Goal: Task Accomplishment & Management: Use online tool/utility

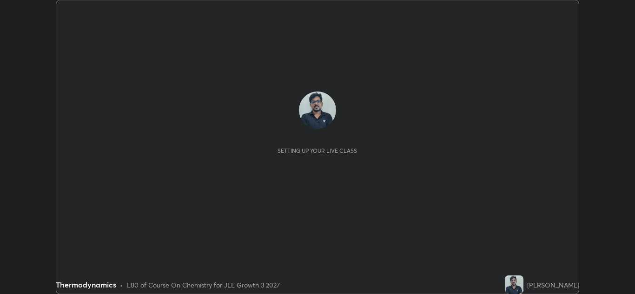
scroll to position [294, 635]
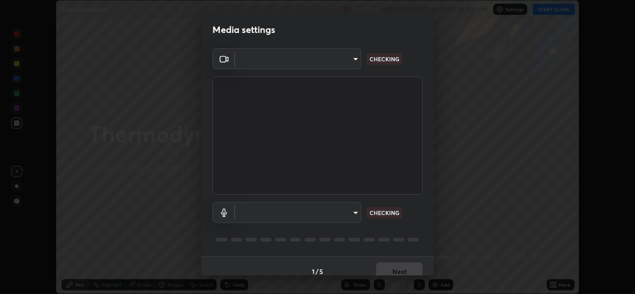
type input "6027955a0ce911b3d0b0459fb5ea5fed3c4248919f82ba55f9ae9152e82cb4b2"
type input "default"
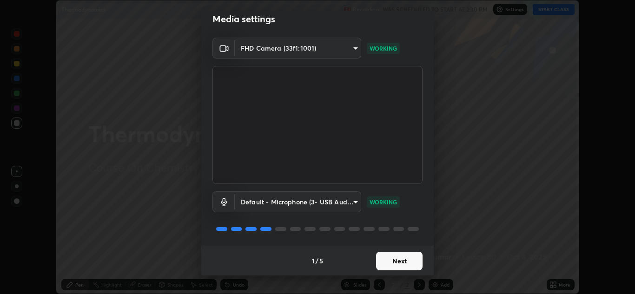
click at [407, 254] on button "Next" at bounding box center [399, 261] width 47 height 19
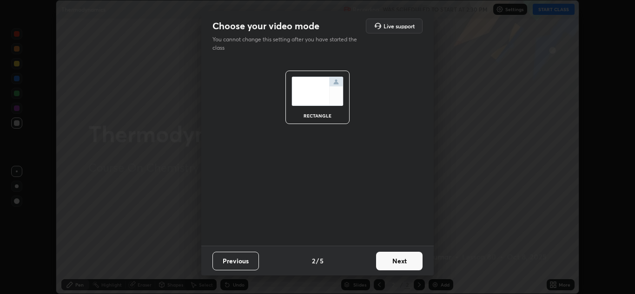
click at [406, 263] on button "Next" at bounding box center [399, 261] width 47 height 19
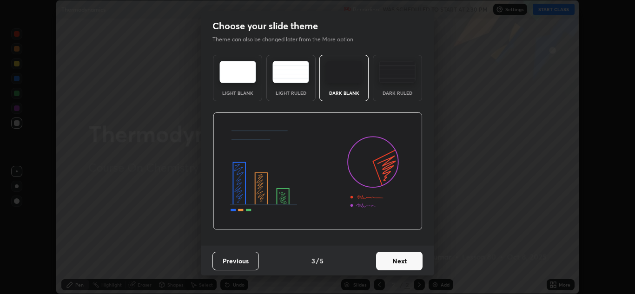
click at [409, 258] on button "Next" at bounding box center [399, 261] width 47 height 19
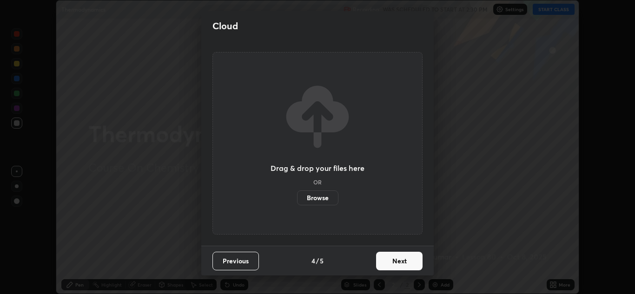
click at [406, 259] on button "Next" at bounding box center [399, 261] width 47 height 19
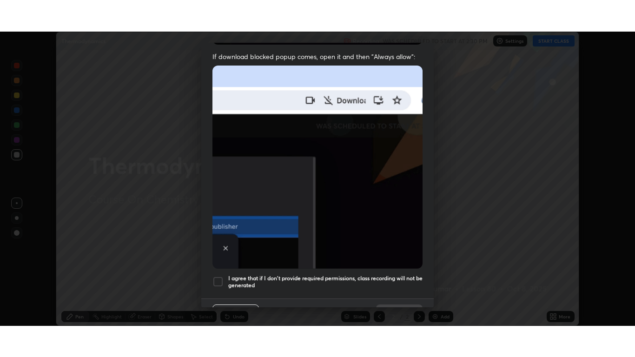
scroll to position [201, 0]
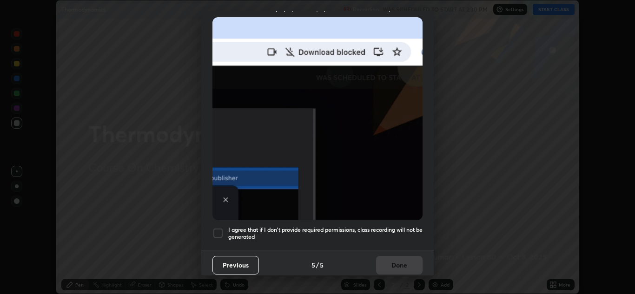
click at [221, 228] on div at bounding box center [218, 233] width 11 height 11
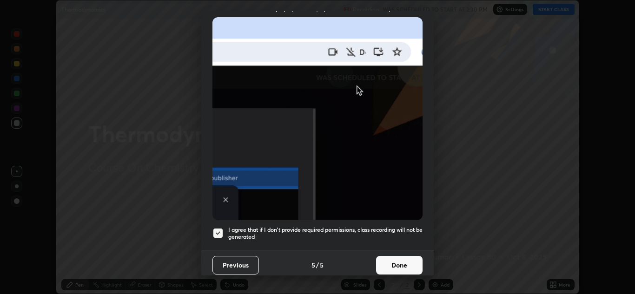
click at [399, 266] on button "Done" at bounding box center [399, 265] width 47 height 19
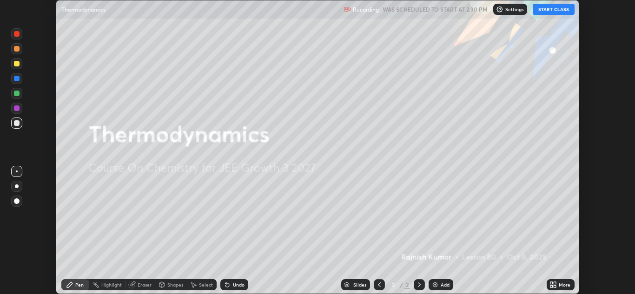
click at [554, 13] on button "START CLASS" at bounding box center [554, 9] width 42 height 11
click at [550, 286] on icon at bounding box center [553, 284] width 7 height 7
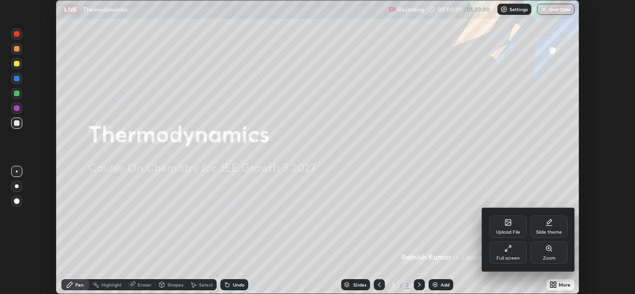
click at [507, 251] on icon at bounding box center [508, 248] width 7 height 7
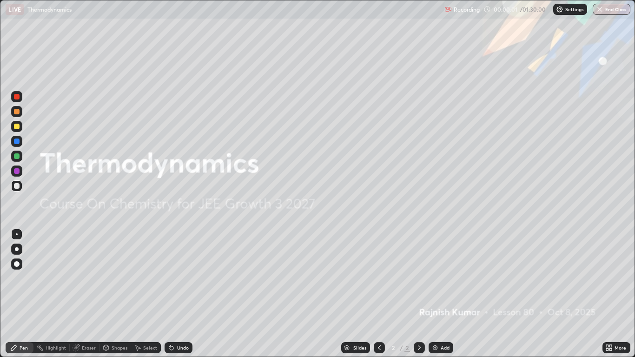
scroll to position [357, 635]
click at [420, 294] on icon at bounding box center [419, 347] width 7 height 7
click at [438, 294] on img at bounding box center [435, 347] width 7 height 7
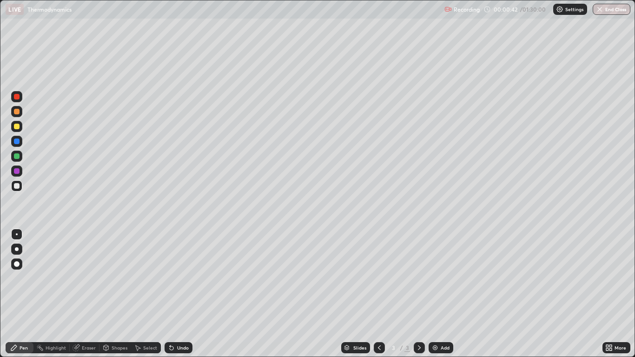
click at [17, 127] on div at bounding box center [17, 127] width 6 height 6
click at [18, 111] on div at bounding box center [17, 112] width 6 height 6
click at [180, 294] on div "Undo" at bounding box center [183, 348] width 12 height 5
click at [181, 294] on div "Undo" at bounding box center [183, 348] width 12 height 5
click at [15, 269] on div at bounding box center [16, 264] width 11 height 11
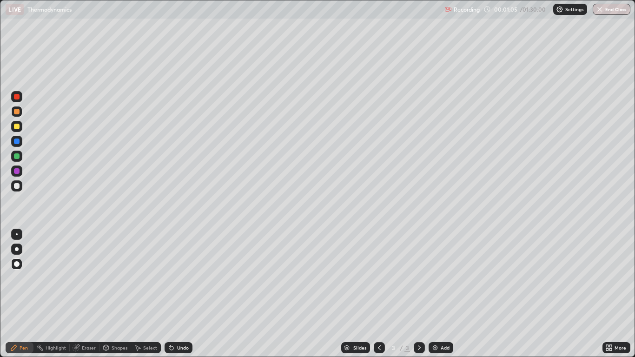
click at [20, 159] on div at bounding box center [16, 156] width 11 height 11
click at [20, 131] on div at bounding box center [16, 126] width 11 height 11
click at [17, 159] on div at bounding box center [17, 156] width 6 height 6
click at [181, 294] on div "Undo" at bounding box center [179, 347] width 28 height 11
click at [179, 294] on div "Undo" at bounding box center [183, 348] width 12 height 5
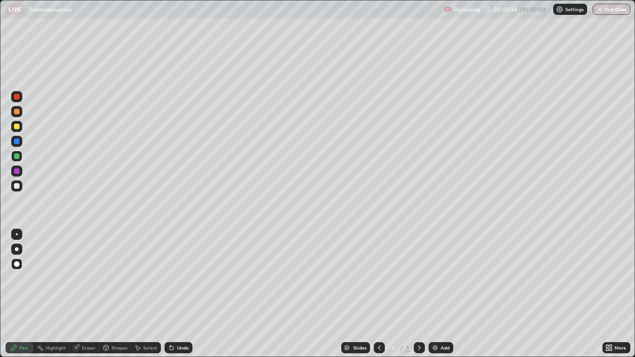
click at [180, 294] on div "Undo" at bounding box center [183, 348] width 12 height 5
click at [181, 294] on div "Undo" at bounding box center [183, 348] width 12 height 5
click at [180, 294] on div "Undo" at bounding box center [183, 348] width 12 height 5
click at [175, 294] on div "Undo" at bounding box center [179, 347] width 28 height 11
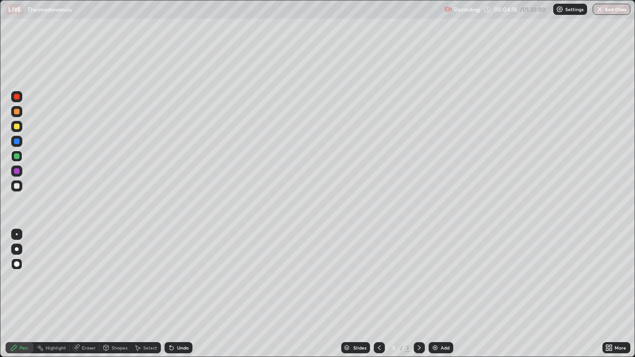
click at [83, 294] on div "Eraser" at bounding box center [89, 348] width 14 height 5
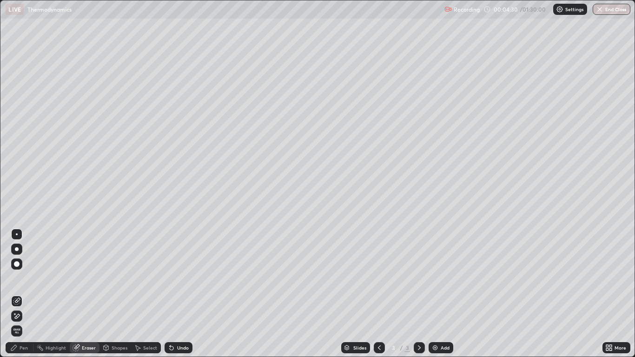
click at [26, 294] on div "Pen" at bounding box center [20, 347] width 28 height 11
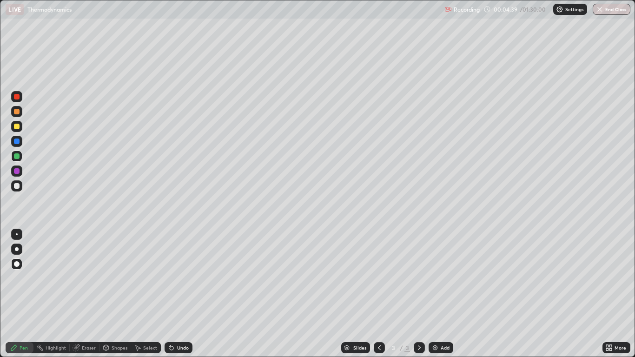
click at [84, 294] on div "Eraser" at bounding box center [89, 348] width 14 height 5
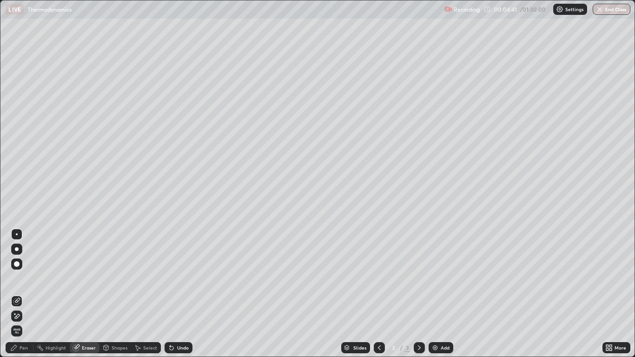
click at [20, 294] on div "Pen" at bounding box center [20, 347] width 28 height 11
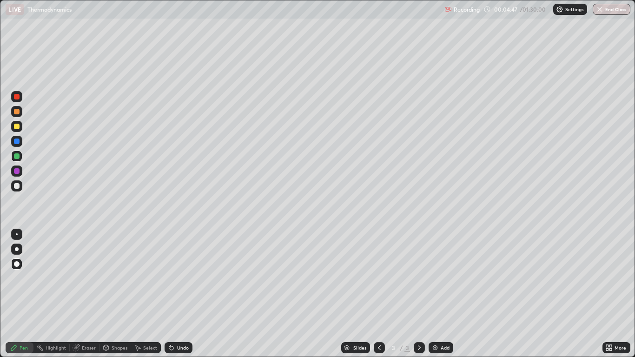
click at [82, 294] on div "Eraser" at bounding box center [89, 348] width 14 height 5
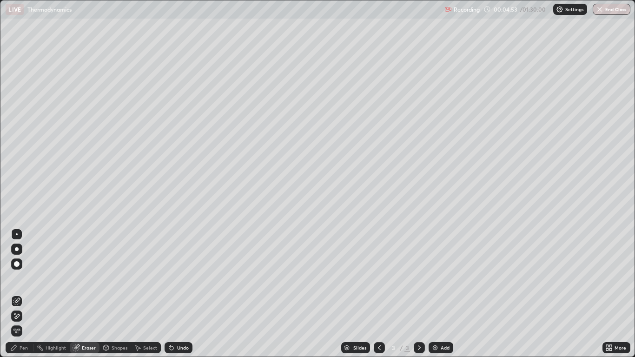
click at [19, 294] on div "Pen" at bounding box center [20, 347] width 28 height 11
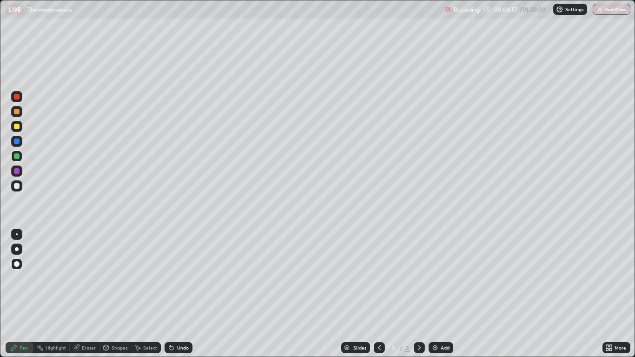
click at [82, 294] on div "Eraser" at bounding box center [89, 348] width 14 height 5
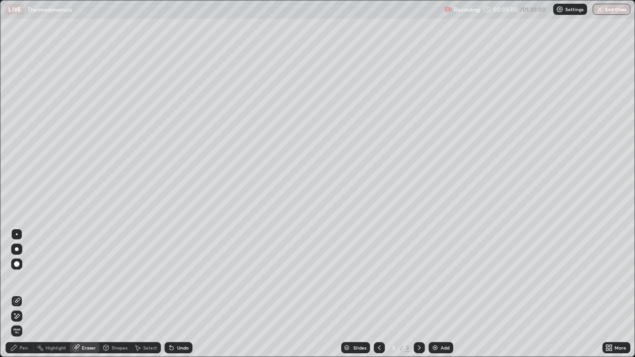
click at [20, 294] on div "Pen" at bounding box center [24, 348] width 8 height 5
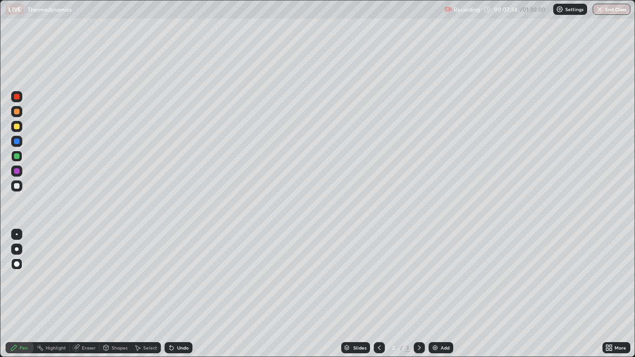
click at [445, 294] on div "Add" at bounding box center [445, 348] width 9 height 5
click at [181, 294] on div "Undo" at bounding box center [183, 348] width 12 height 5
click at [180, 294] on div "Undo" at bounding box center [183, 348] width 12 height 5
click at [181, 294] on div "Undo" at bounding box center [179, 347] width 28 height 11
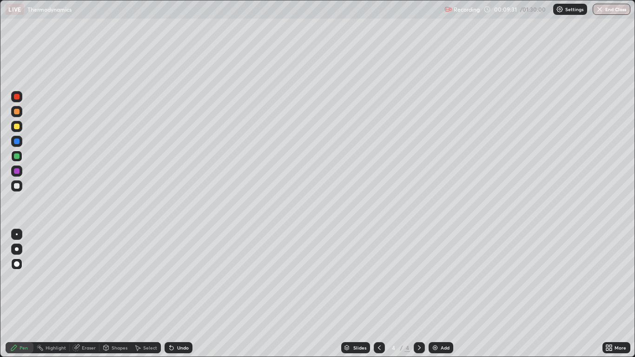
click at [20, 130] on div at bounding box center [16, 126] width 11 height 11
click at [440, 294] on div "Add" at bounding box center [441, 347] width 25 height 11
click at [190, 294] on div "Undo" at bounding box center [179, 347] width 28 height 11
click at [187, 294] on div "Undo" at bounding box center [179, 347] width 28 height 11
click at [188, 294] on div "Undo" at bounding box center [179, 347] width 28 height 11
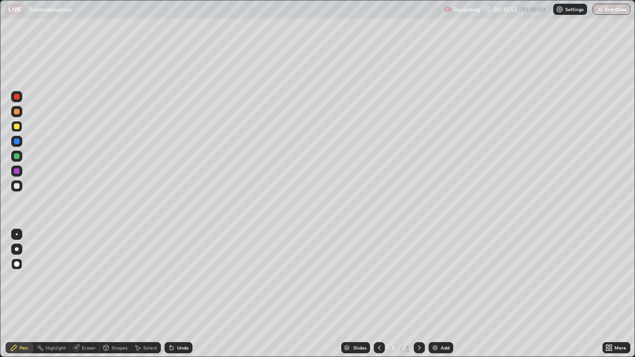
click at [190, 294] on div "Undo" at bounding box center [179, 347] width 28 height 11
click at [188, 294] on div "Undo" at bounding box center [179, 347] width 28 height 11
click at [171, 294] on div "Undo" at bounding box center [179, 347] width 28 height 11
click at [17, 156] on div at bounding box center [17, 156] width 6 height 6
click at [182, 294] on div "Undo" at bounding box center [179, 347] width 28 height 11
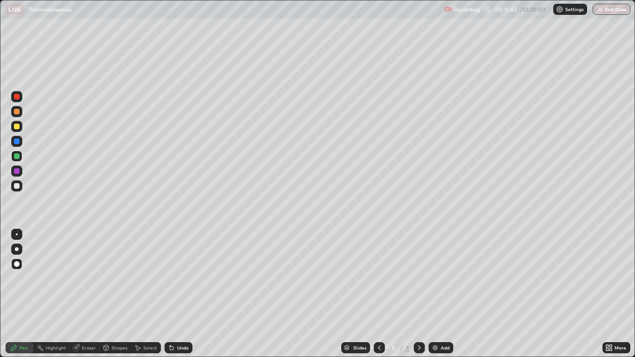
click at [177, 294] on div "Undo" at bounding box center [179, 347] width 28 height 11
click at [176, 294] on div "Undo" at bounding box center [179, 347] width 28 height 11
click at [17, 157] on div at bounding box center [17, 156] width 6 height 6
click at [18, 187] on div at bounding box center [17, 186] width 6 height 6
click at [114, 294] on div "Shapes" at bounding box center [120, 348] width 16 height 5
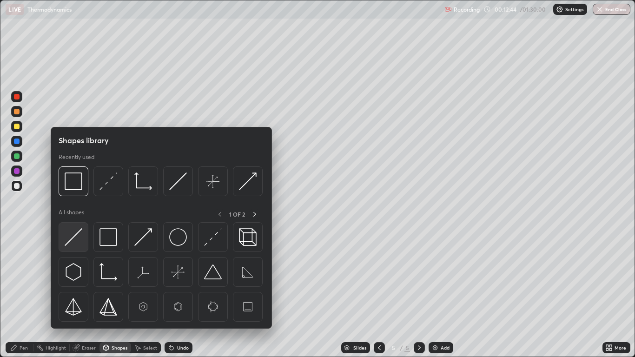
click at [74, 239] on img at bounding box center [74, 237] width 18 height 18
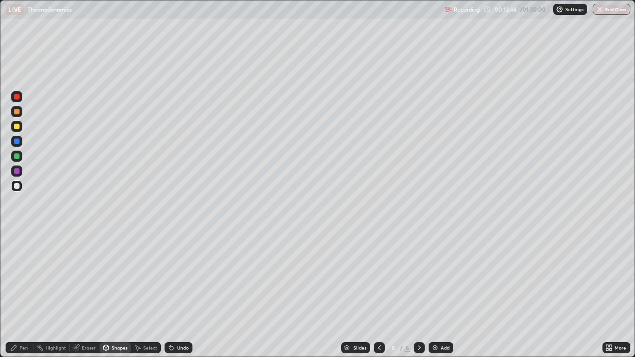
click at [18, 187] on div at bounding box center [17, 186] width 6 height 6
click at [182, 294] on div "Undo" at bounding box center [183, 348] width 12 height 5
click at [177, 294] on div "Undo" at bounding box center [179, 347] width 28 height 11
click at [437, 294] on div "Add" at bounding box center [441, 347] width 25 height 11
click at [109, 294] on icon at bounding box center [105, 347] width 7 height 7
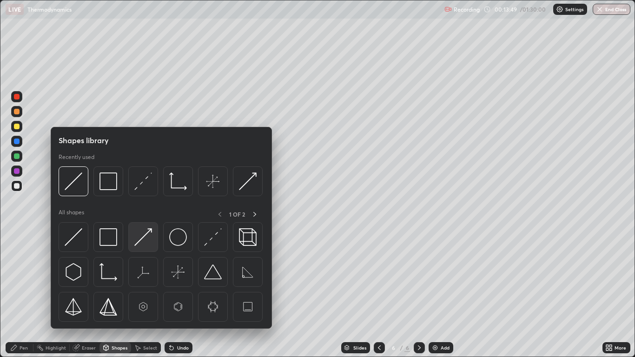
click at [147, 241] on img at bounding box center [143, 237] width 18 height 18
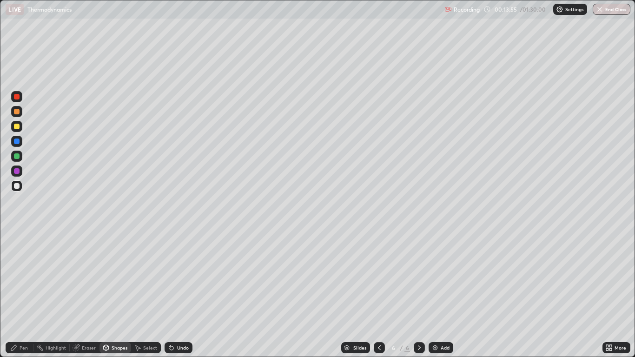
click at [20, 294] on div "Pen" at bounding box center [24, 348] width 8 height 5
click at [18, 157] on div at bounding box center [17, 156] width 6 height 6
click at [120, 294] on div "Shapes" at bounding box center [120, 348] width 16 height 5
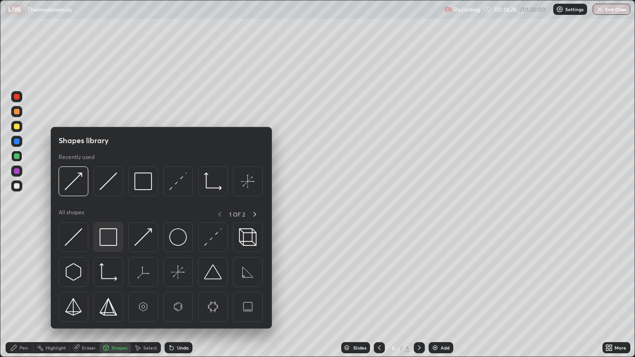
click at [110, 241] on img at bounding box center [109, 237] width 18 height 18
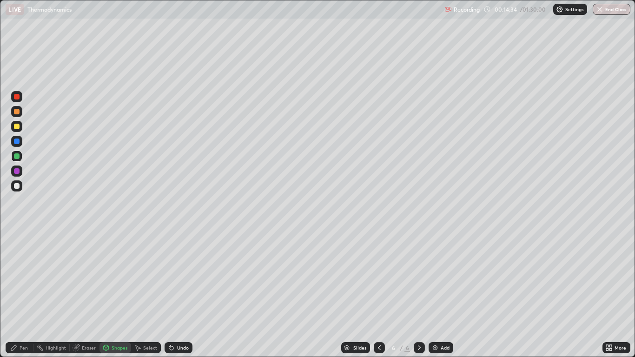
click at [150, 294] on div "Select" at bounding box center [150, 348] width 14 height 5
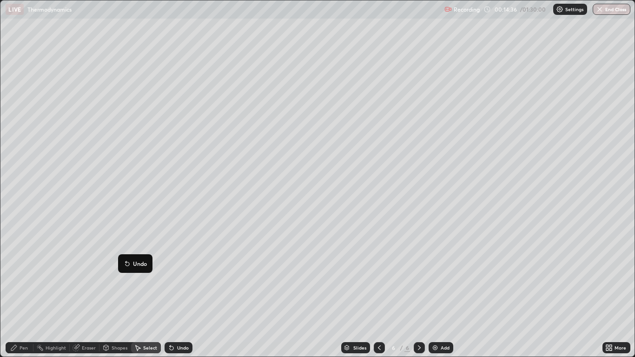
click at [142, 294] on div "0 ° Undo Copy Duplicate Duplicate to new slide Delete" at bounding box center [317, 178] width 634 height 356
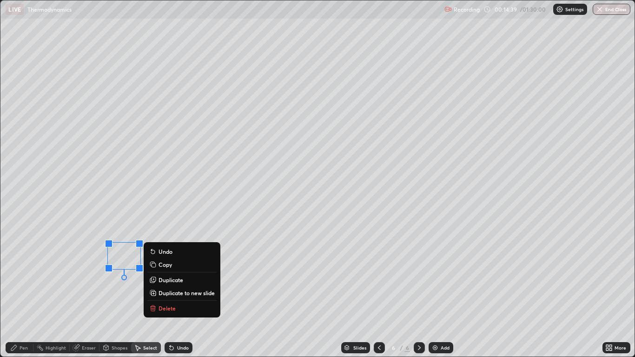
click at [126, 294] on div "0 ° Undo Copy Duplicate Duplicate to new slide Delete" at bounding box center [317, 178] width 634 height 356
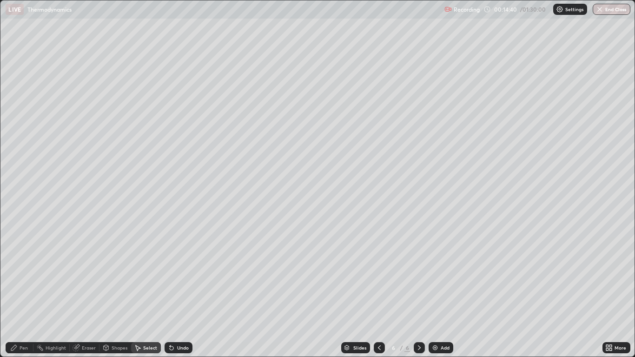
click at [112, 294] on div "Shapes" at bounding box center [120, 348] width 16 height 5
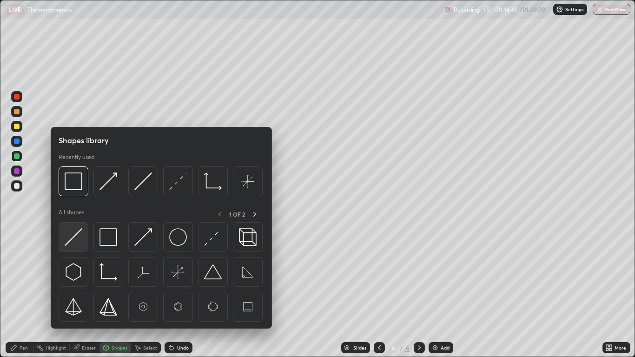
click at [73, 237] on img at bounding box center [74, 237] width 18 height 18
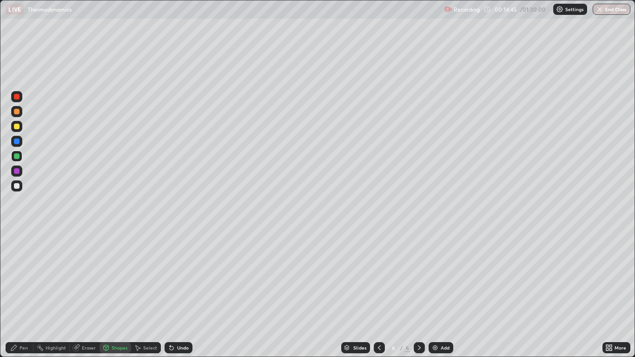
click at [175, 294] on div "Undo" at bounding box center [179, 347] width 28 height 11
click at [180, 294] on div "Undo" at bounding box center [179, 347] width 28 height 11
click at [181, 294] on div "Undo" at bounding box center [183, 348] width 12 height 5
click at [115, 294] on div "Shapes" at bounding box center [120, 348] width 16 height 5
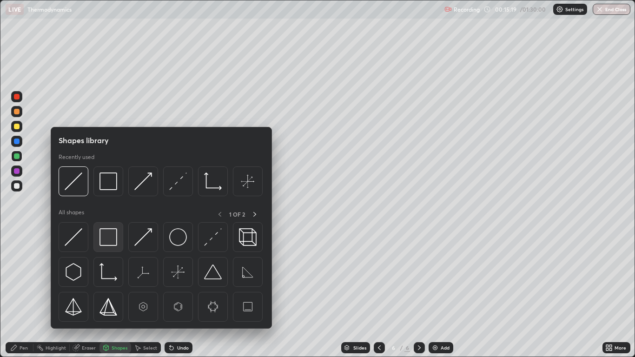
click at [111, 236] on img at bounding box center [109, 237] width 18 height 18
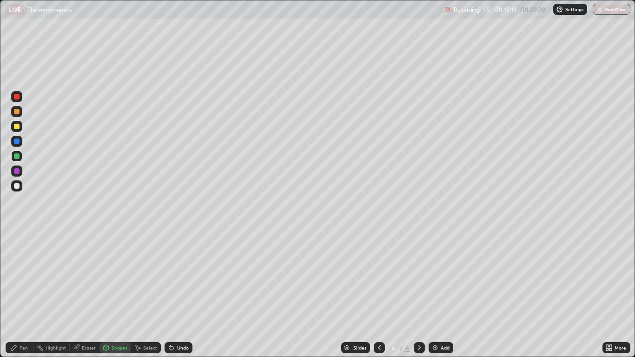
click at [16, 172] on div at bounding box center [17, 171] width 6 height 6
click at [177, 294] on div "Undo" at bounding box center [183, 348] width 12 height 5
click at [17, 294] on icon at bounding box center [13, 347] width 7 height 7
click at [148, 294] on div "Select" at bounding box center [150, 348] width 14 height 5
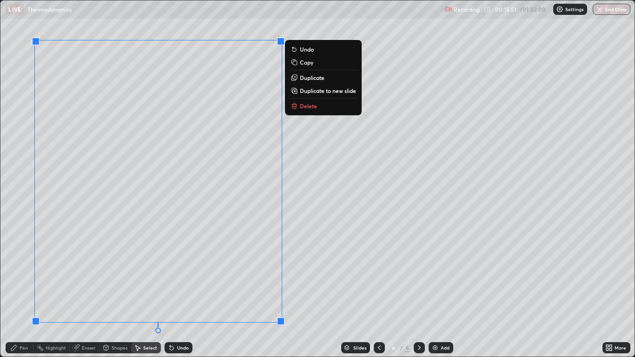
click at [14, 224] on div "Erase all" at bounding box center [17, 179] width 22 height 320
click at [25, 294] on div "Pen" at bounding box center [24, 348] width 8 height 5
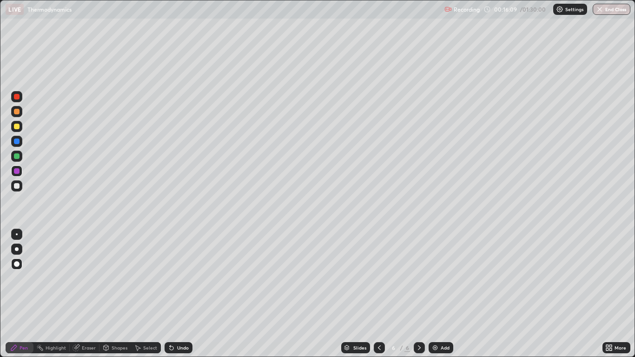
click at [112, 294] on div "Shapes" at bounding box center [120, 348] width 16 height 5
click at [119, 294] on div "Shapes" at bounding box center [120, 348] width 16 height 5
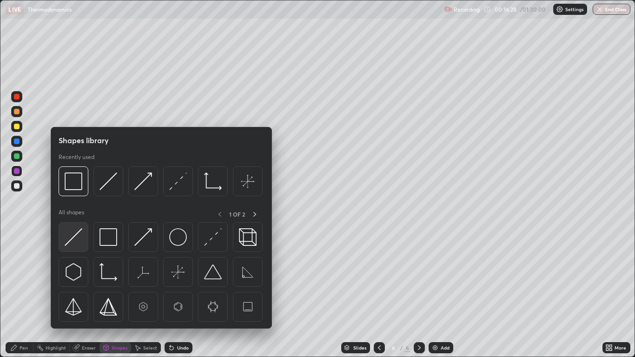
click at [73, 240] on img at bounding box center [74, 237] width 18 height 18
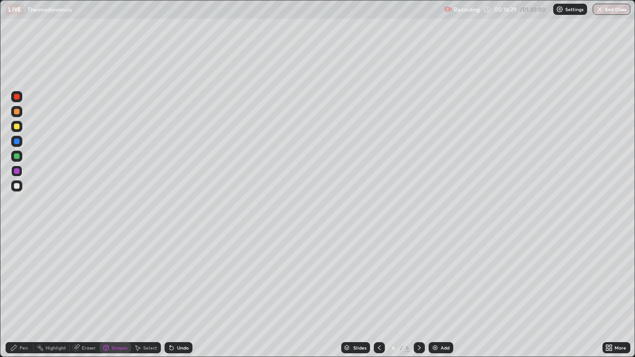
click at [17, 156] on div at bounding box center [17, 156] width 6 height 6
click at [120, 294] on div "Shapes" at bounding box center [120, 348] width 16 height 5
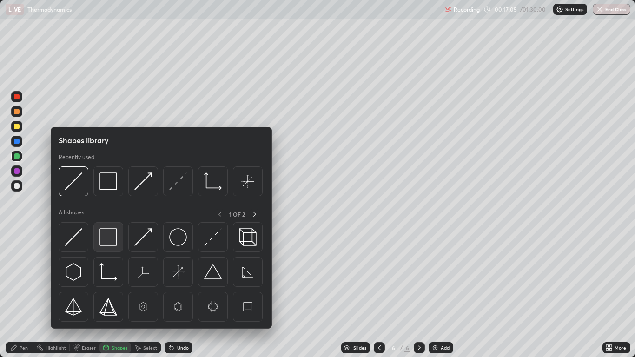
click at [114, 233] on img at bounding box center [109, 237] width 18 height 18
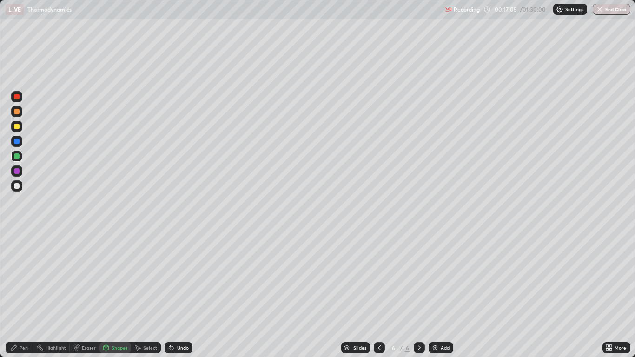
click at [17, 166] on div at bounding box center [16, 171] width 11 height 11
click at [19, 294] on div "Pen" at bounding box center [20, 347] width 28 height 11
click at [13, 157] on div at bounding box center [16, 156] width 11 height 11
click at [20, 185] on div at bounding box center [16, 185] width 11 height 11
click at [180, 294] on div "Undo" at bounding box center [183, 348] width 12 height 5
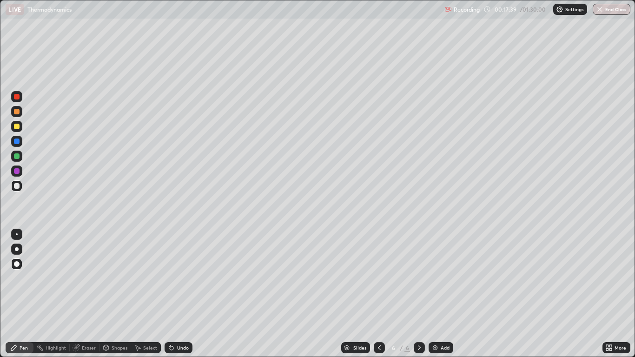
click at [178, 294] on div "Undo" at bounding box center [183, 348] width 12 height 5
click at [175, 294] on div "Undo" at bounding box center [179, 347] width 28 height 11
click at [375, 294] on div at bounding box center [379, 347] width 11 height 11
click at [423, 294] on div at bounding box center [419, 347] width 11 height 11
click at [441, 294] on div "Add" at bounding box center [445, 348] width 9 height 5
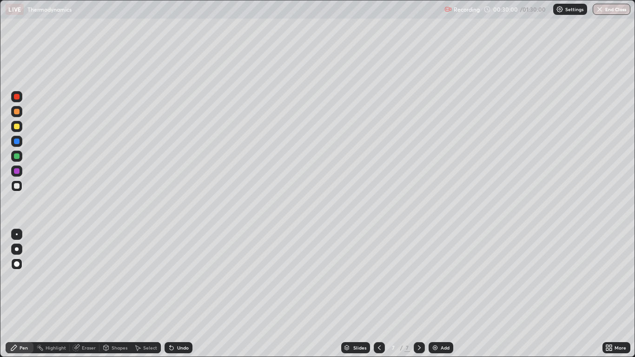
click at [17, 127] on div at bounding box center [17, 127] width 6 height 6
click at [17, 158] on div at bounding box center [17, 156] width 6 height 6
click at [177, 294] on div "Undo" at bounding box center [183, 348] width 12 height 5
click at [181, 294] on div "Undo" at bounding box center [179, 347] width 28 height 11
click at [180, 294] on div "Undo" at bounding box center [183, 348] width 12 height 5
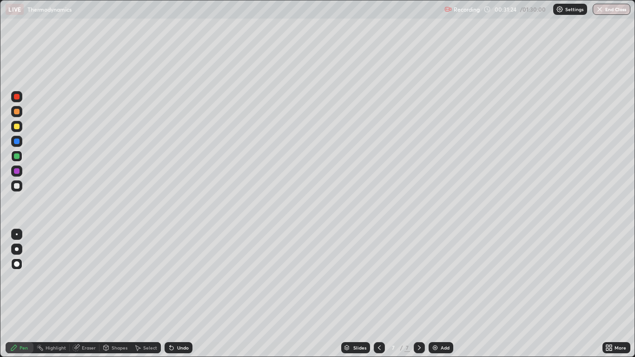
click at [181, 294] on div "Undo" at bounding box center [179, 347] width 28 height 11
click at [179, 294] on div "Undo" at bounding box center [183, 348] width 12 height 5
click at [180, 294] on div "Undo" at bounding box center [183, 348] width 12 height 5
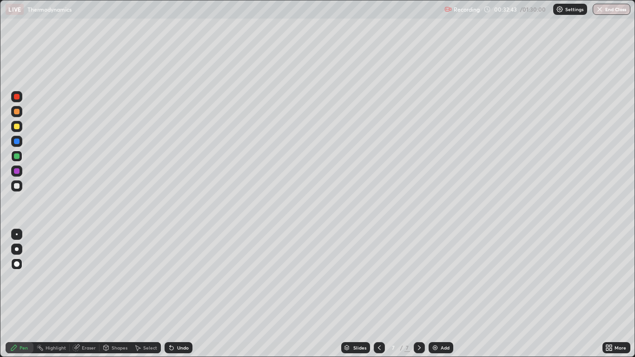
click at [179, 294] on div "Undo" at bounding box center [183, 348] width 12 height 5
click at [187, 294] on div "Undo" at bounding box center [183, 348] width 12 height 5
click at [189, 294] on div "Undo" at bounding box center [179, 347] width 28 height 11
click at [191, 294] on div "Undo" at bounding box center [179, 347] width 28 height 11
click at [114, 294] on div "Shapes" at bounding box center [120, 348] width 16 height 5
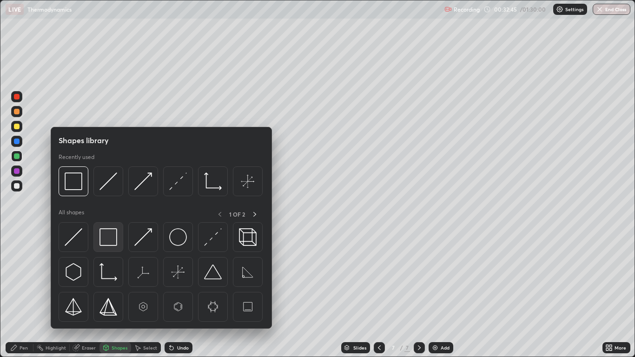
click at [110, 237] on img at bounding box center [109, 237] width 18 height 18
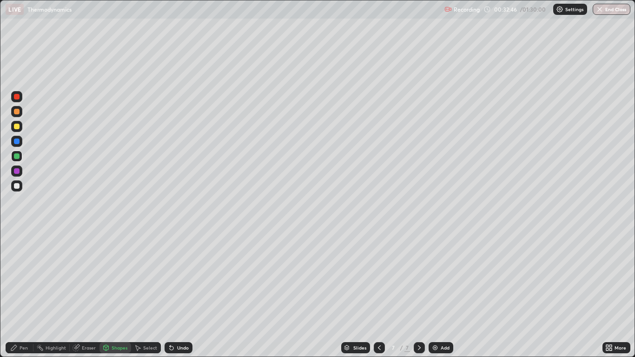
click at [20, 171] on div at bounding box center [16, 171] width 11 height 11
click at [29, 294] on div "Pen" at bounding box center [20, 347] width 28 height 11
click at [442, 294] on div "Add" at bounding box center [445, 348] width 9 height 5
click at [17, 127] on div at bounding box center [17, 127] width 6 height 6
click at [379, 294] on icon at bounding box center [379, 347] width 7 height 7
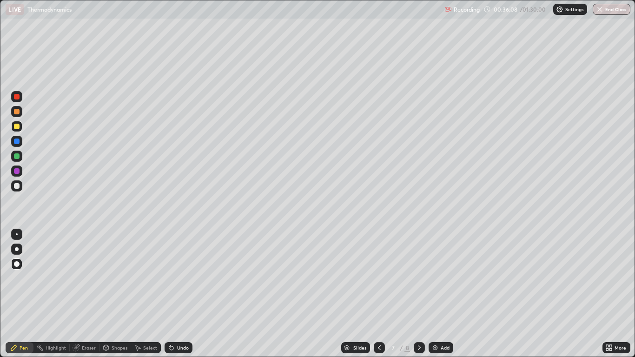
click at [378, 294] on icon at bounding box center [379, 348] width 3 height 5
click at [382, 294] on div at bounding box center [379, 347] width 11 height 11
click at [382, 294] on div at bounding box center [379, 348] width 11 height 19
click at [383, 294] on div at bounding box center [379, 347] width 11 height 11
click at [419, 294] on icon at bounding box center [419, 347] width 7 height 7
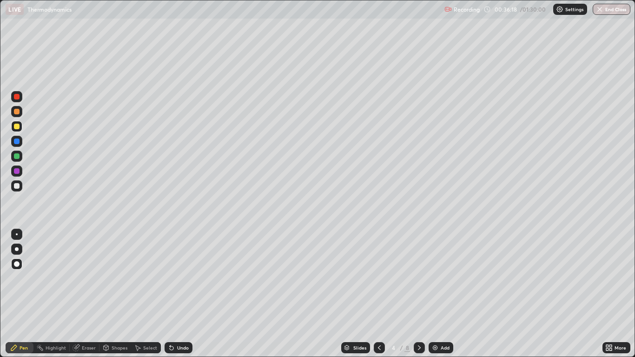
click at [418, 294] on icon at bounding box center [419, 347] width 7 height 7
click at [419, 294] on icon at bounding box center [419, 347] width 7 height 7
click at [418, 294] on icon at bounding box center [419, 348] width 3 height 5
click at [419, 294] on icon at bounding box center [419, 347] width 7 height 7
click at [376, 294] on icon at bounding box center [379, 347] width 7 height 7
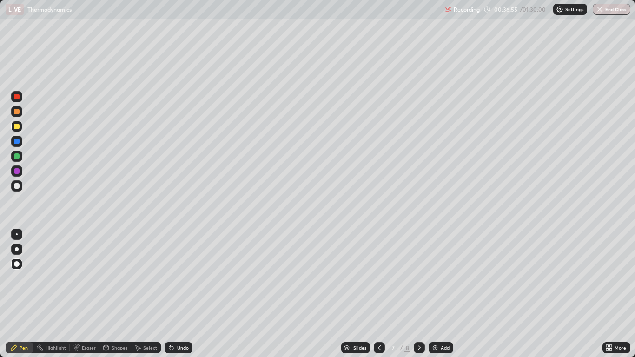
click at [380, 294] on icon at bounding box center [379, 348] width 3 height 5
click at [378, 294] on div at bounding box center [379, 347] width 11 height 11
click at [416, 294] on icon at bounding box center [419, 347] width 7 height 7
click at [419, 294] on icon at bounding box center [419, 347] width 7 height 7
click at [418, 294] on icon at bounding box center [419, 347] width 7 height 7
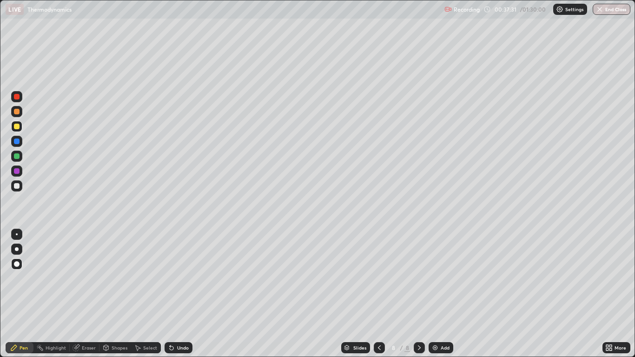
click at [16, 157] on div at bounding box center [17, 156] width 6 height 6
click at [177, 294] on div "Undo" at bounding box center [179, 347] width 28 height 11
click at [18, 173] on div at bounding box center [17, 171] width 6 height 6
click at [17, 156] on div at bounding box center [17, 156] width 6 height 6
click at [14, 173] on div at bounding box center [17, 171] width 6 height 6
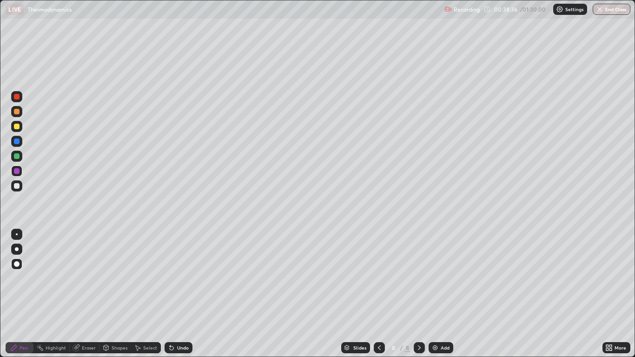
click at [18, 154] on div at bounding box center [17, 156] width 6 height 6
click at [18, 169] on div at bounding box center [17, 171] width 6 height 6
click at [17, 186] on div at bounding box center [17, 186] width 6 height 6
click at [379, 294] on icon at bounding box center [379, 347] width 7 height 7
click at [418, 294] on div at bounding box center [419, 347] width 11 height 11
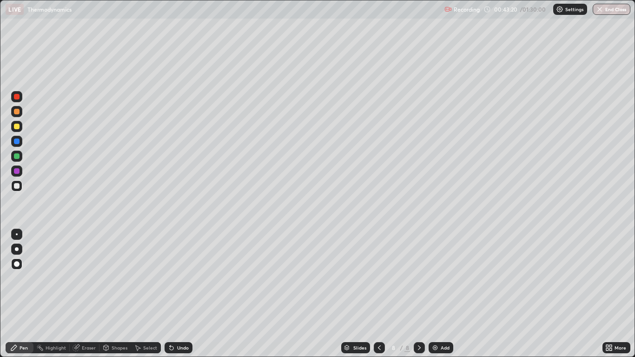
click at [378, 294] on icon at bounding box center [379, 347] width 7 height 7
click at [376, 294] on div at bounding box center [379, 348] width 11 height 19
click at [144, 294] on div "Select" at bounding box center [150, 348] width 14 height 5
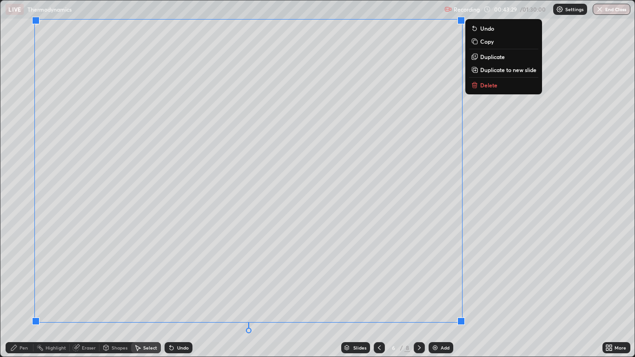
click at [498, 42] on button "Copy" at bounding box center [503, 41] width 69 height 11
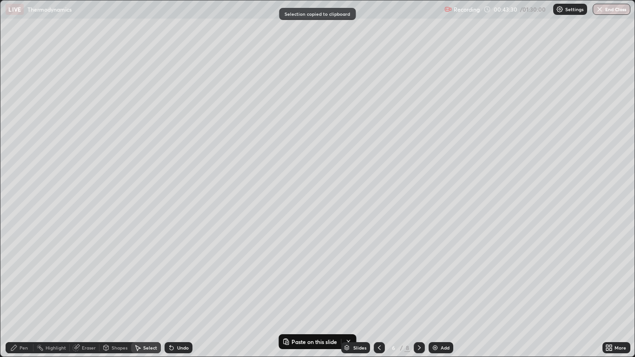
click at [419, 294] on icon at bounding box center [419, 347] width 7 height 7
click at [416, 294] on icon at bounding box center [419, 347] width 7 height 7
click at [442, 294] on div "Add" at bounding box center [445, 348] width 9 height 5
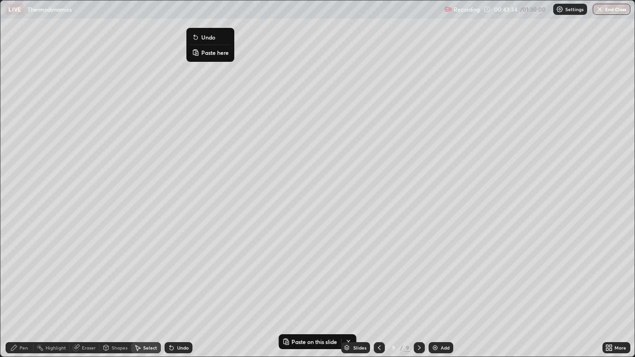
click at [215, 55] on p "Paste here" at bounding box center [214, 52] width 27 height 7
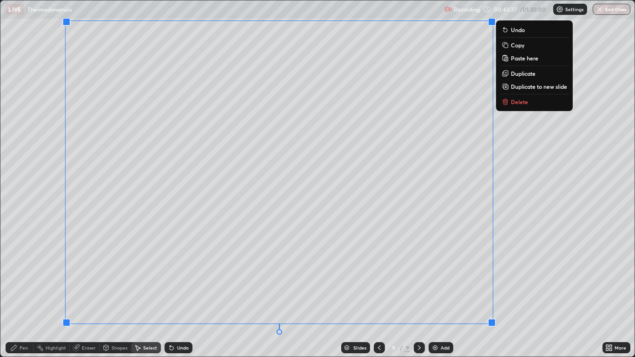
click at [29, 294] on div "0 ° Undo Copy Paste here Duplicate Duplicate to new slide Delete" at bounding box center [317, 178] width 634 height 356
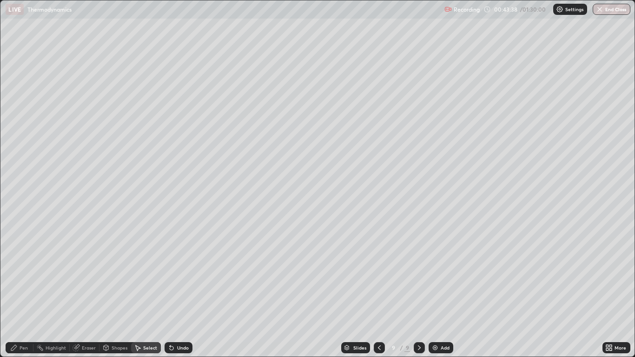
click at [24, 294] on div "Pen" at bounding box center [24, 348] width 8 height 5
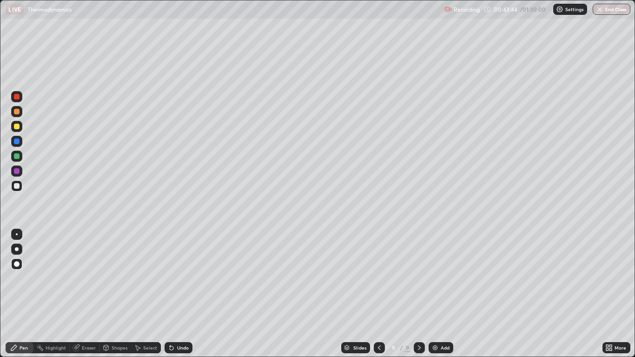
click at [81, 294] on div "Eraser" at bounding box center [85, 347] width 30 height 11
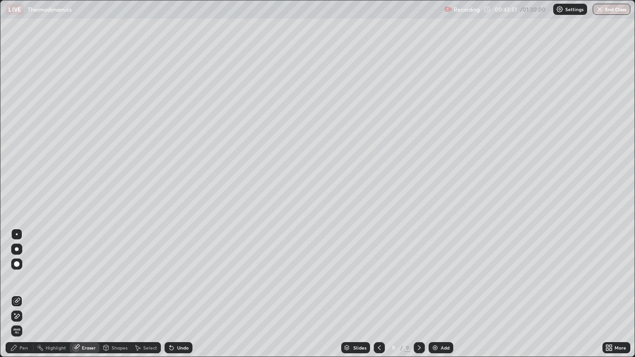
click at [180, 294] on div "Undo" at bounding box center [179, 347] width 28 height 11
click at [179, 294] on div "Undo" at bounding box center [179, 347] width 28 height 11
click at [143, 294] on div "Select" at bounding box center [146, 347] width 30 height 11
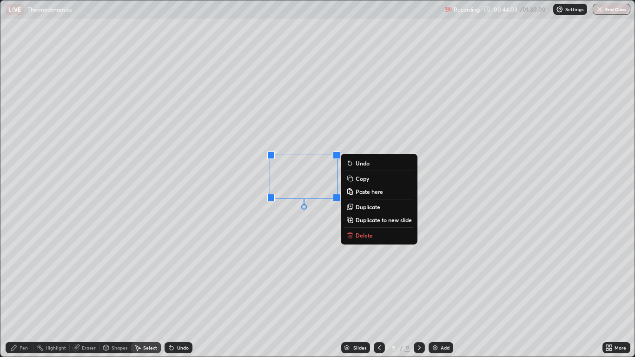
click at [364, 237] on p "Delete" at bounding box center [364, 235] width 17 height 7
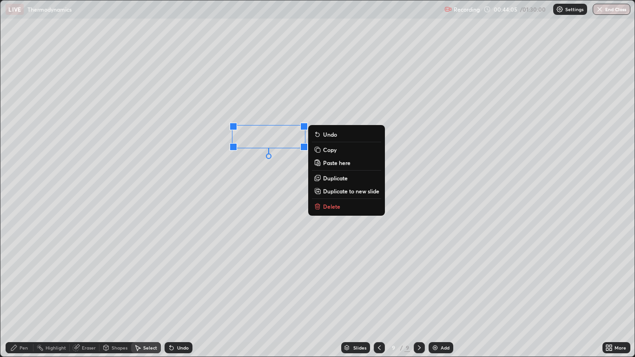
click at [286, 183] on div "0 ° Undo Copy Paste here Duplicate Duplicate to new slide Delete" at bounding box center [317, 178] width 634 height 356
click at [333, 209] on p "Delete" at bounding box center [331, 206] width 17 height 7
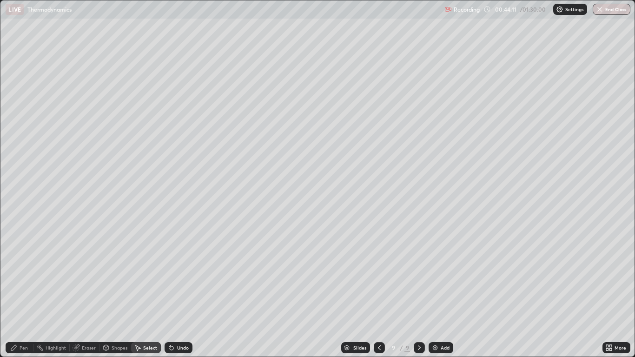
click at [84, 294] on div "Eraser" at bounding box center [89, 348] width 14 height 5
click at [144, 294] on div "Select" at bounding box center [150, 348] width 14 height 5
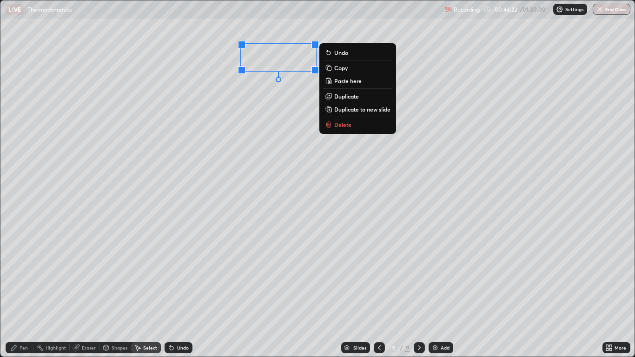
click at [288, 123] on div "0 ° Undo Copy Paste here Duplicate Duplicate to new slide Delete" at bounding box center [317, 178] width 634 height 356
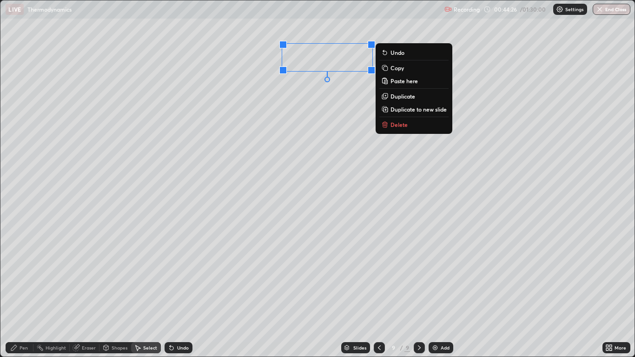
click at [403, 96] on p "Duplicate" at bounding box center [403, 96] width 25 height 7
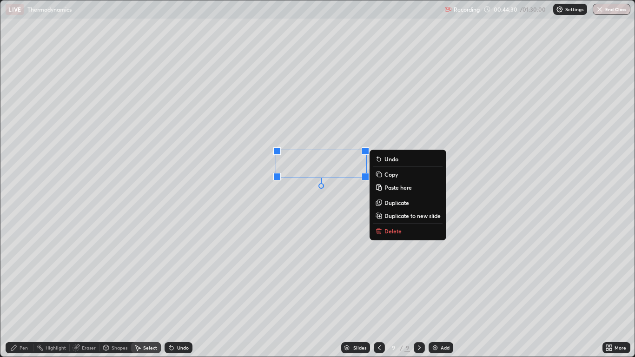
click at [262, 195] on div "0 ° Undo Copy Paste here Duplicate Duplicate to new slide Delete" at bounding box center [317, 178] width 634 height 356
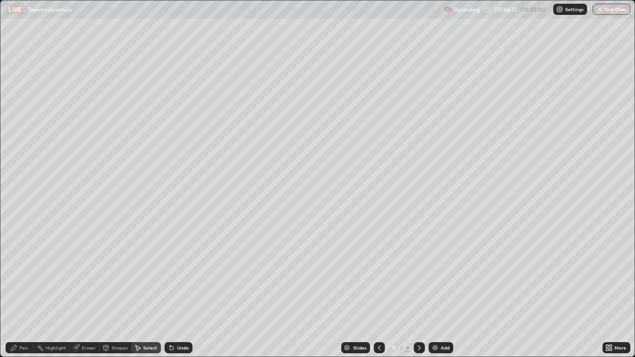
click at [82, 294] on div "Eraser" at bounding box center [89, 348] width 14 height 5
click at [86, 294] on div "Eraser" at bounding box center [89, 348] width 14 height 5
click at [138, 294] on icon at bounding box center [138, 349] width 5 height 6
click at [115, 294] on div "Shapes" at bounding box center [120, 348] width 16 height 5
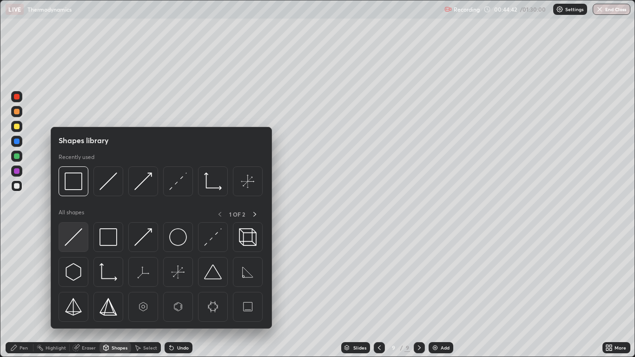
click at [74, 239] on img at bounding box center [74, 237] width 18 height 18
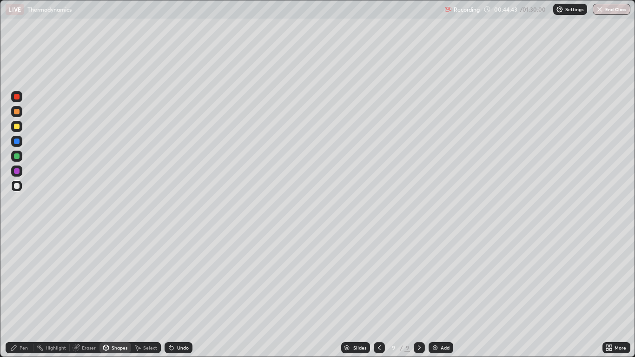
click at [21, 154] on div at bounding box center [16, 156] width 11 height 11
click at [88, 294] on div "Eraser" at bounding box center [89, 348] width 14 height 5
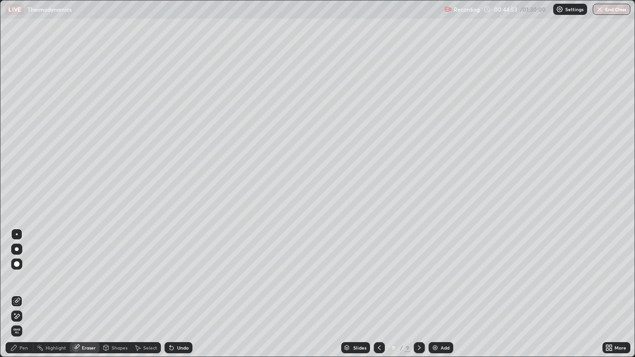
click at [141, 294] on div "Select" at bounding box center [146, 347] width 30 height 11
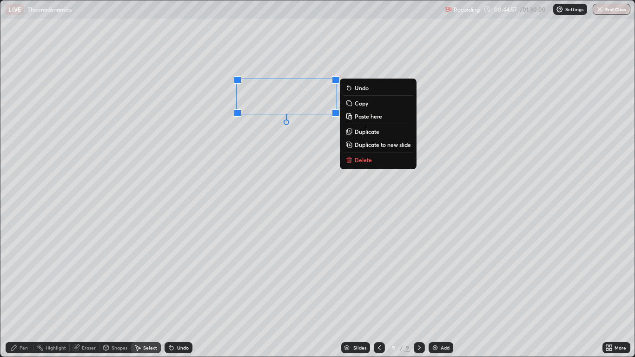
click at [376, 133] on p "Duplicate" at bounding box center [367, 131] width 25 height 7
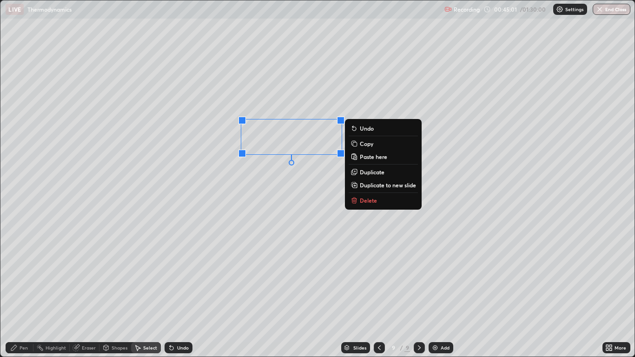
click at [121, 294] on div "0 ° Undo Copy Paste here Duplicate Duplicate to new slide Delete" at bounding box center [317, 178] width 634 height 356
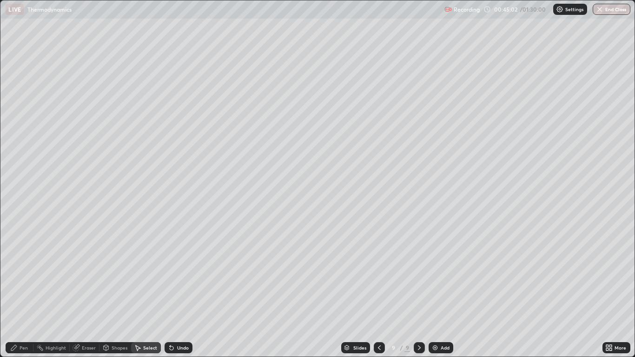
click at [89, 294] on div "Eraser" at bounding box center [89, 348] width 14 height 5
click at [184, 294] on div "Undo" at bounding box center [183, 348] width 12 height 5
click at [180, 294] on div "Undo" at bounding box center [179, 347] width 28 height 11
click at [22, 294] on div "Pen" at bounding box center [24, 348] width 8 height 5
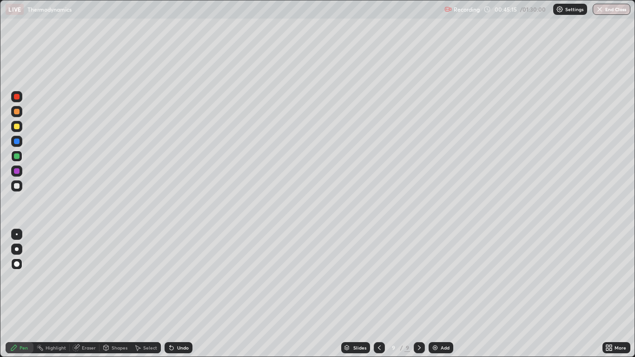
click at [175, 294] on div "Undo" at bounding box center [179, 347] width 28 height 11
click at [17, 171] on div at bounding box center [17, 171] width 6 height 6
click at [85, 294] on div "Eraser" at bounding box center [89, 348] width 14 height 5
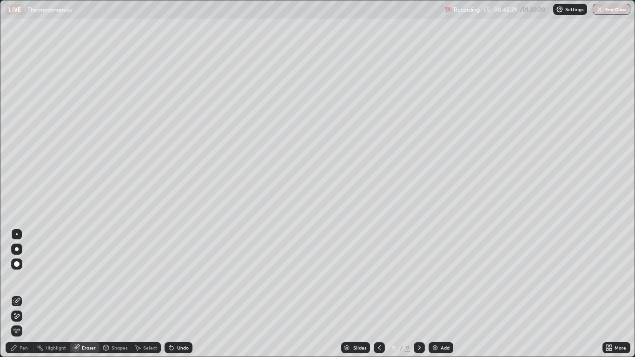
click at [20, 294] on div "Pen" at bounding box center [24, 348] width 8 height 5
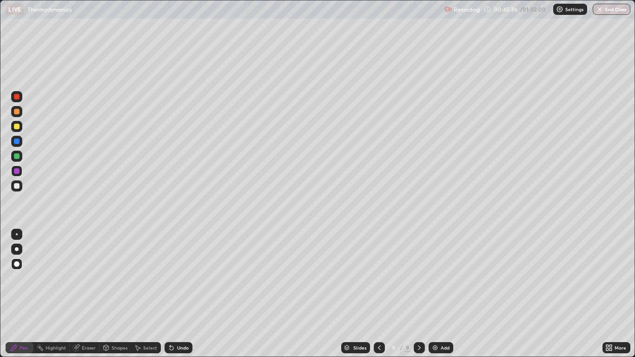
click at [84, 294] on div "Eraser" at bounding box center [89, 348] width 14 height 5
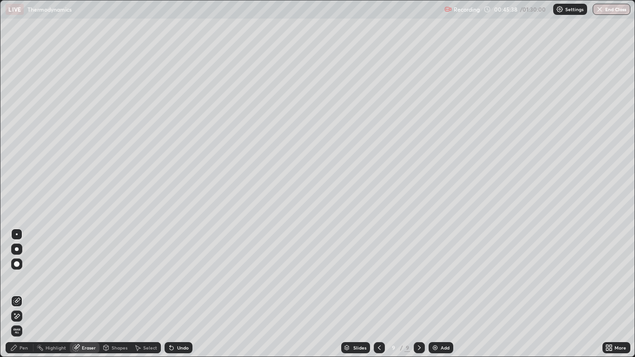
click at [26, 294] on div "Pen" at bounding box center [24, 348] width 8 height 5
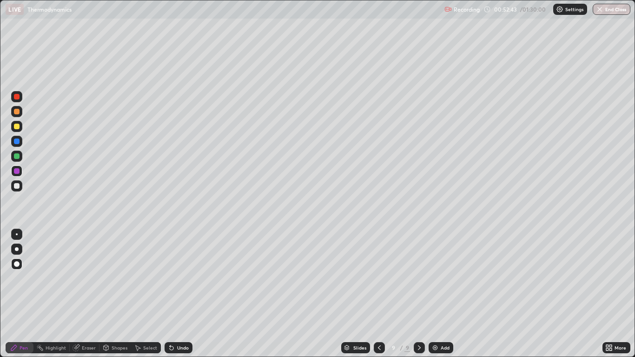
click at [441, 294] on div "Add" at bounding box center [445, 348] width 9 height 5
click at [17, 127] on div at bounding box center [17, 127] width 6 height 6
click at [17, 156] on div at bounding box center [17, 156] width 6 height 6
click at [114, 294] on div "Shapes" at bounding box center [120, 348] width 16 height 5
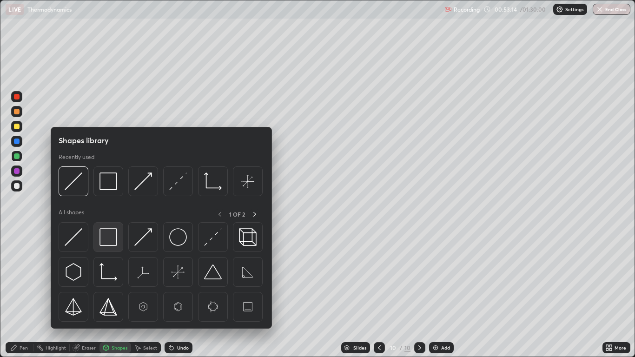
click at [114, 236] on img at bounding box center [109, 237] width 18 height 18
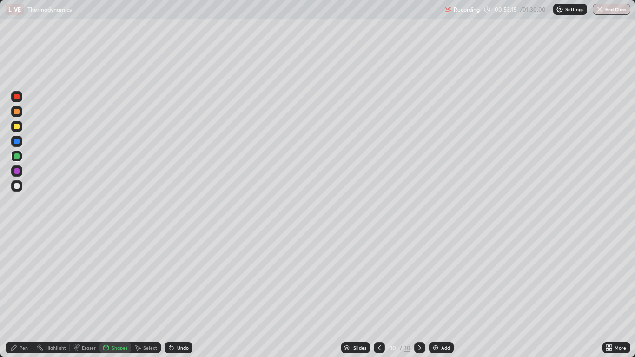
click at [16, 175] on div at bounding box center [16, 171] width 11 height 11
click at [148, 294] on div "Select" at bounding box center [150, 348] width 14 height 5
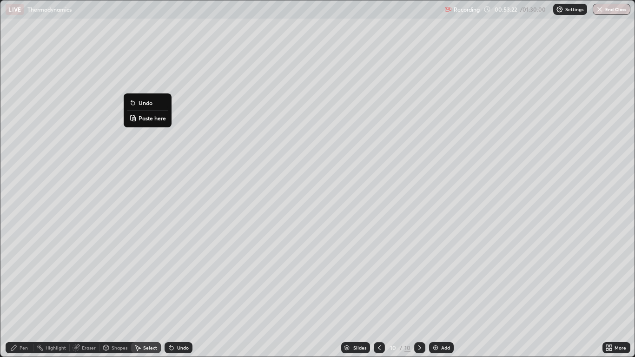
click at [112, 182] on div "0 ° Undo Copy Paste here Duplicate Duplicate to new slide Delete" at bounding box center [317, 178] width 634 height 356
click at [18, 294] on div "Pen" at bounding box center [20, 347] width 28 height 11
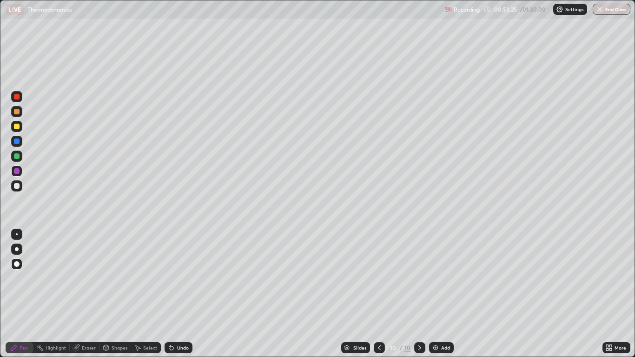
click at [18, 129] on div at bounding box center [17, 127] width 6 height 6
click at [113, 294] on div "Shapes" at bounding box center [120, 348] width 16 height 5
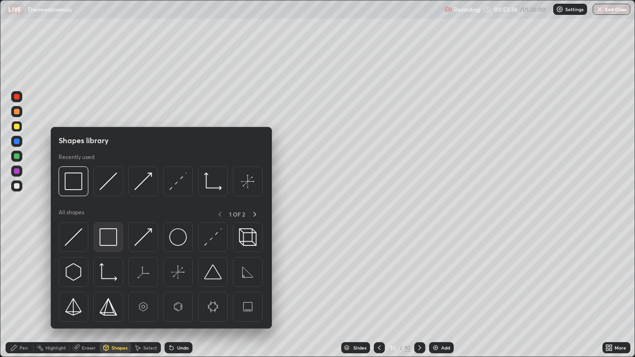
click at [112, 239] on img at bounding box center [109, 237] width 18 height 18
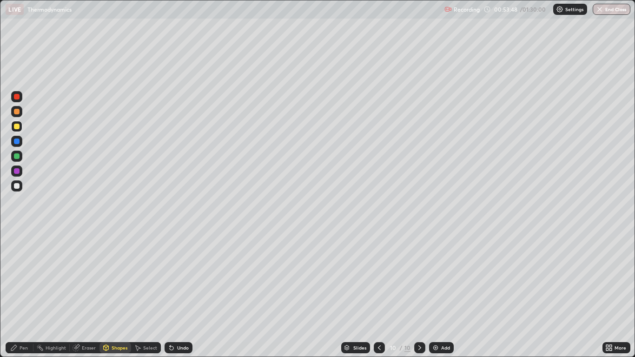
click at [16, 171] on div at bounding box center [17, 171] width 6 height 6
click at [178, 294] on div "Undo" at bounding box center [183, 348] width 12 height 5
click at [180, 294] on div "Undo" at bounding box center [183, 348] width 12 height 5
click at [19, 294] on div "Pen" at bounding box center [20, 347] width 28 height 11
click at [17, 186] on div at bounding box center [17, 186] width 6 height 6
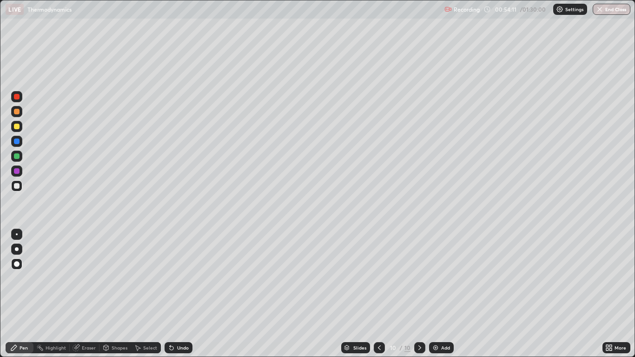
click at [17, 160] on div at bounding box center [16, 156] width 11 height 11
click at [14, 170] on div at bounding box center [17, 171] width 6 height 6
click at [441, 294] on div "Add" at bounding box center [445, 348] width 9 height 5
click at [19, 128] on div at bounding box center [17, 127] width 6 height 6
click at [17, 159] on div at bounding box center [17, 156] width 6 height 6
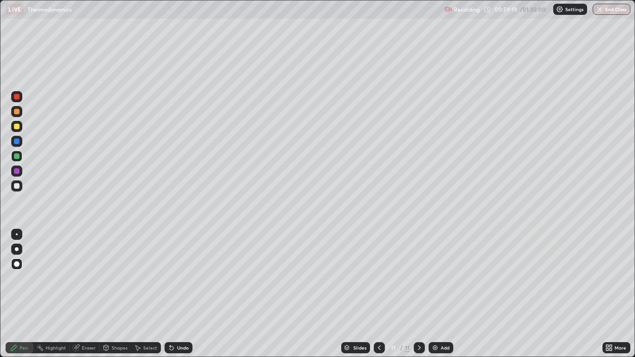
click at [17, 172] on div at bounding box center [17, 171] width 6 height 6
click at [16, 186] on div at bounding box center [17, 186] width 6 height 6
click at [116, 294] on div "Shapes" at bounding box center [120, 348] width 16 height 5
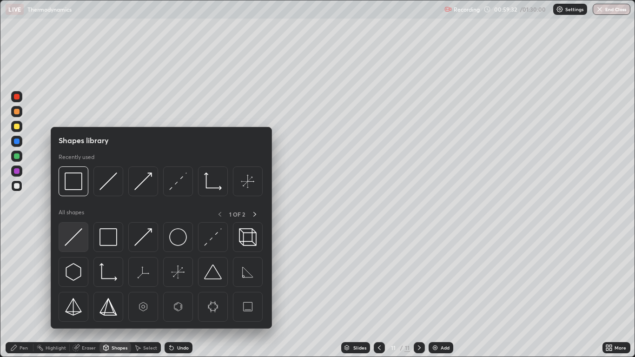
click at [81, 234] on img at bounding box center [74, 237] width 18 height 18
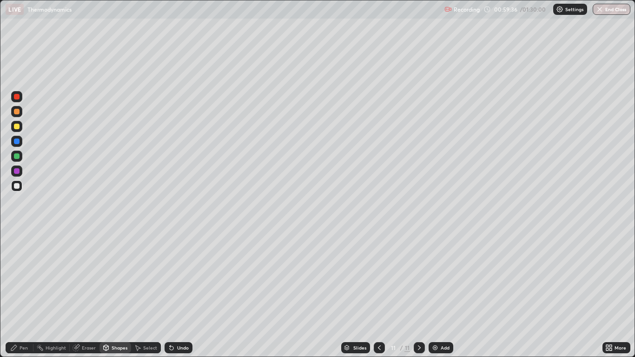
click at [24, 294] on div "Pen" at bounding box center [24, 348] width 8 height 5
click at [18, 128] on div at bounding box center [17, 127] width 6 height 6
click at [113, 294] on div "Shapes" at bounding box center [120, 348] width 16 height 5
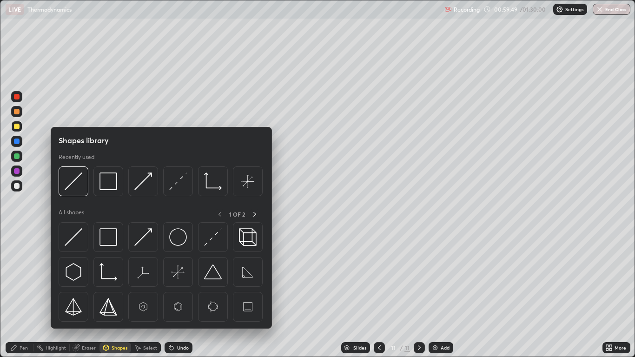
click at [84, 294] on div "Eraser" at bounding box center [89, 348] width 14 height 5
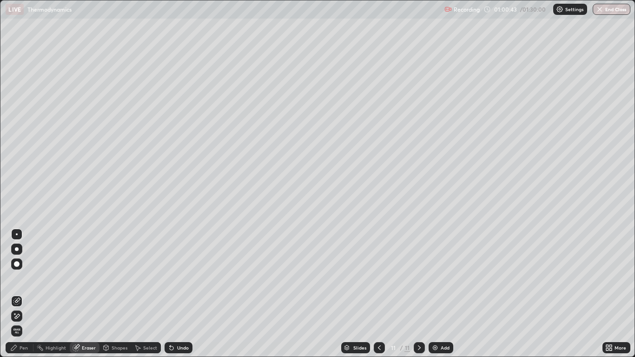
click at [20, 294] on div "Pen" at bounding box center [24, 348] width 8 height 5
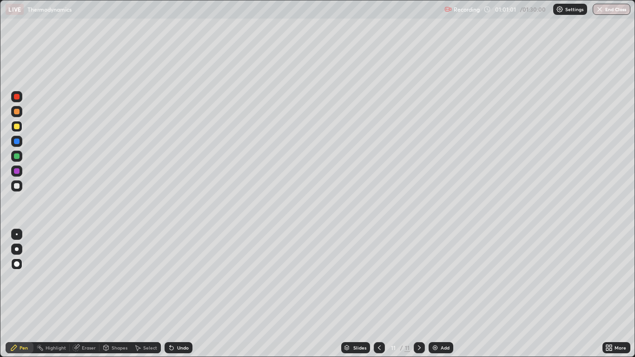
click at [19, 157] on div at bounding box center [17, 156] width 6 height 6
click at [19, 125] on div at bounding box center [17, 127] width 6 height 6
click at [19, 171] on div at bounding box center [17, 171] width 6 height 6
click at [17, 185] on div at bounding box center [17, 186] width 6 height 6
click at [19, 158] on div at bounding box center [17, 156] width 6 height 6
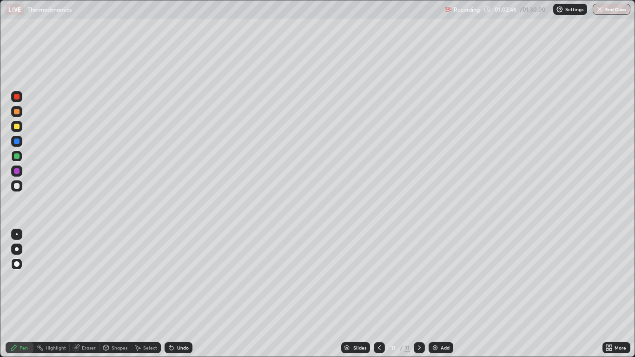
click at [18, 186] on div at bounding box center [17, 186] width 6 height 6
click at [17, 127] on div at bounding box center [17, 127] width 6 height 6
click at [442, 294] on div "Add" at bounding box center [445, 348] width 9 height 5
click at [17, 294] on icon at bounding box center [13, 347] width 7 height 7
click at [20, 160] on div at bounding box center [16, 156] width 11 height 11
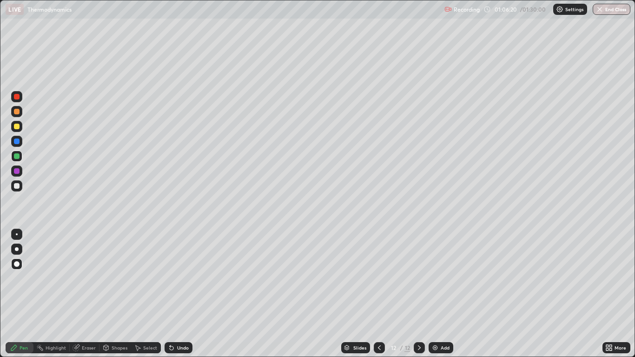
click at [19, 187] on div at bounding box center [17, 186] width 6 height 6
click at [119, 294] on div "Shapes" at bounding box center [116, 347] width 32 height 11
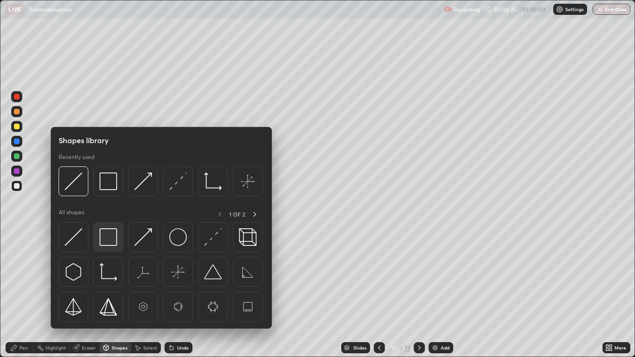
click at [109, 238] on img at bounding box center [109, 237] width 18 height 18
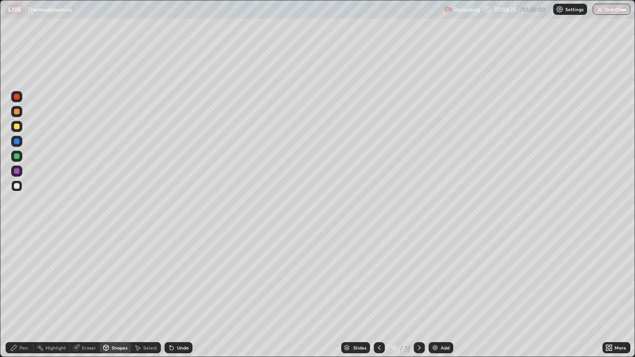
click at [17, 171] on div at bounding box center [17, 171] width 6 height 6
click at [24, 294] on div "Pen" at bounding box center [24, 348] width 8 height 5
click at [20, 190] on div at bounding box center [16, 185] width 11 height 11
click at [17, 157] on div at bounding box center [17, 156] width 6 height 6
click at [149, 294] on div "Select" at bounding box center [150, 348] width 14 height 5
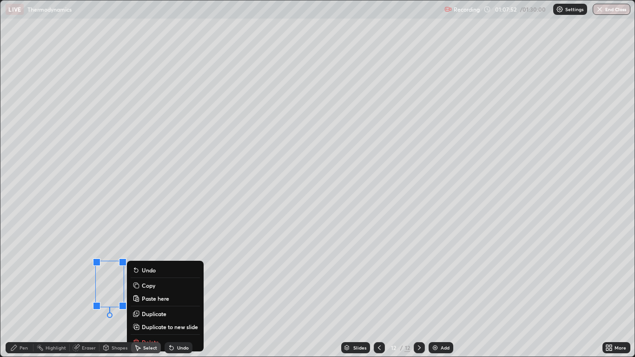
click at [177, 294] on div "Undo" at bounding box center [183, 348] width 12 height 5
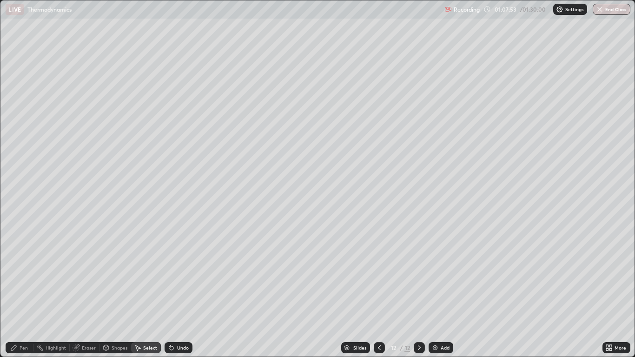
click at [177, 294] on div "Undo" at bounding box center [183, 348] width 12 height 5
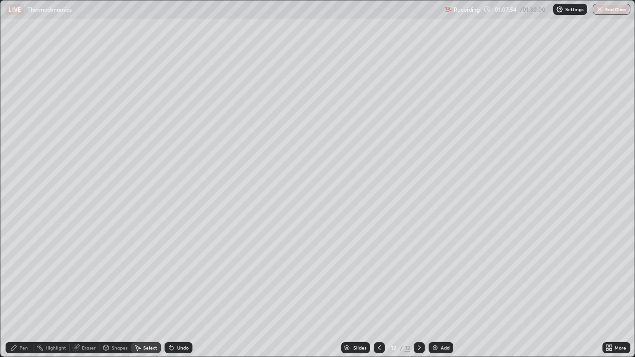
click at [178, 294] on div "Undo" at bounding box center [183, 348] width 12 height 5
click at [582, 294] on div "0 ° Undo Copy Paste here Duplicate Duplicate to new slide Delete" at bounding box center [317, 178] width 634 height 356
click at [20, 294] on div "Pen" at bounding box center [24, 348] width 8 height 5
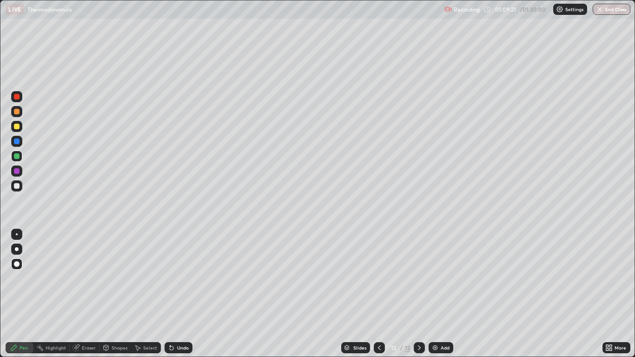
click at [439, 294] on div "Add" at bounding box center [441, 347] width 25 height 11
click at [17, 127] on div at bounding box center [17, 127] width 6 height 6
click at [118, 294] on div "Shapes" at bounding box center [116, 347] width 32 height 11
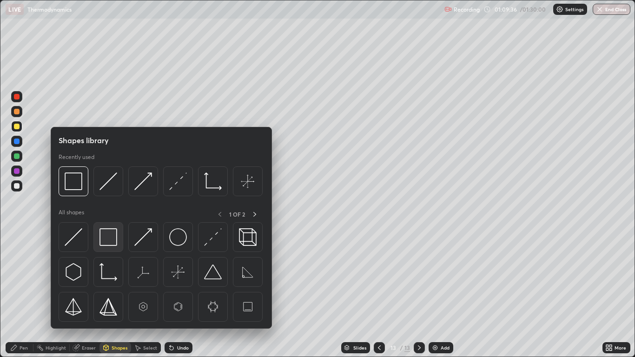
click at [107, 240] on img at bounding box center [109, 237] width 18 height 18
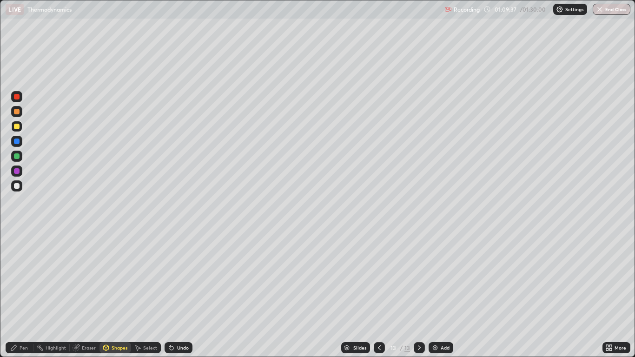
click at [18, 187] on div at bounding box center [17, 186] width 6 height 6
click at [185, 294] on div "Undo" at bounding box center [183, 348] width 12 height 5
click at [182, 294] on div "Undo" at bounding box center [179, 347] width 28 height 11
click at [27, 294] on div "Pen" at bounding box center [24, 348] width 8 height 5
click at [15, 127] on div at bounding box center [17, 127] width 6 height 6
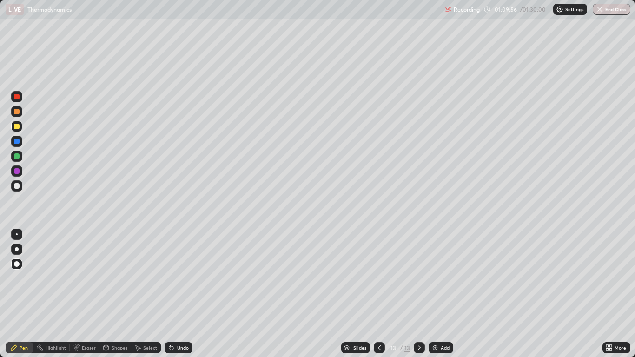
click at [16, 154] on div at bounding box center [17, 156] width 6 height 6
click at [17, 127] on div at bounding box center [17, 127] width 6 height 6
click at [18, 128] on div at bounding box center [17, 127] width 6 height 6
click at [141, 294] on div "Select" at bounding box center [146, 347] width 30 height 11
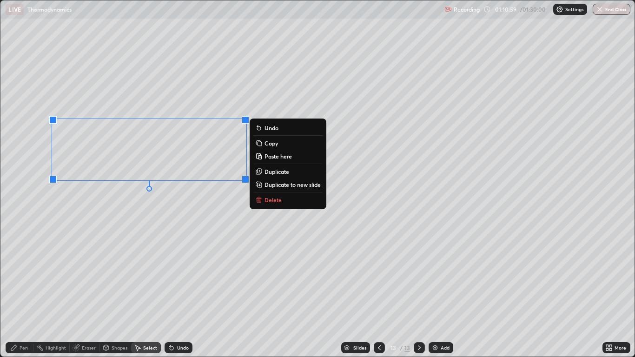
click at [282, 145] on button "Copy" at bounding box center [288, 143] width 69 height 11
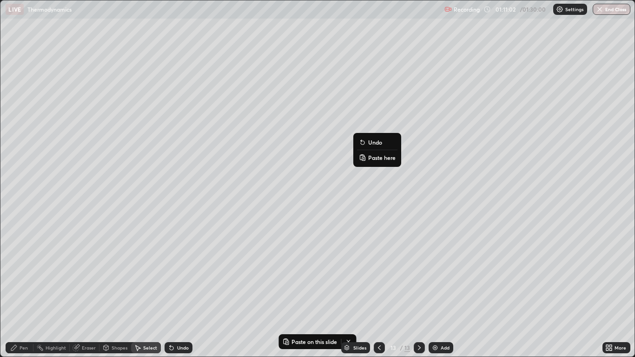
click at [381, 158] on p "Paste here" at bounding box center [381, 157] width 27 height 7
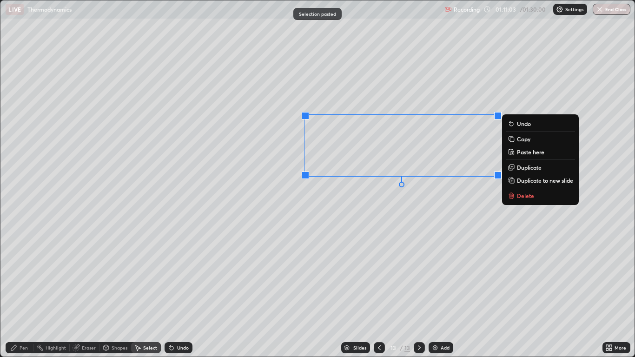
click at [364, 226] on div "0 ° Undo Copy Paste here Duplicate Duplicate to new slide Delete" at bounding box center [317, 178] width 634 height 356
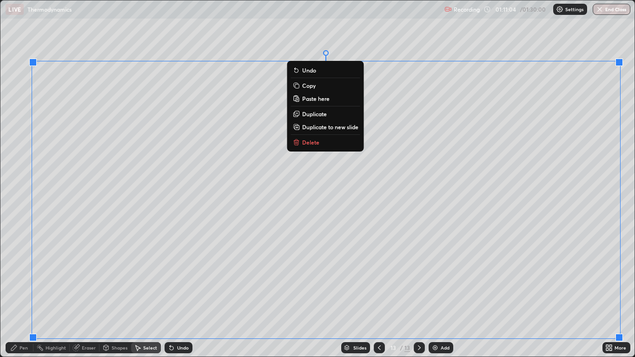
click at [15, 294] on icon at bounding box center [13, 347] width 7 height 7
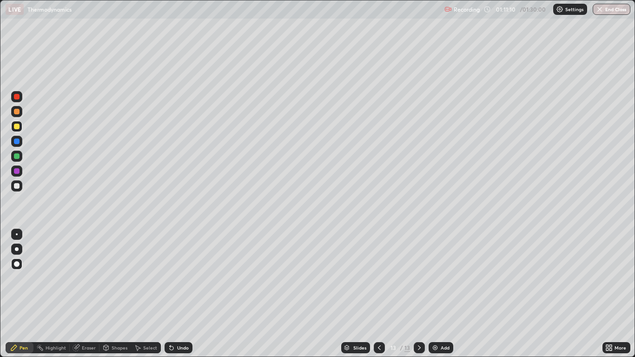
click at [86, 294] on div "Eraser" at bounding box center [89, 348] width 14 height 5
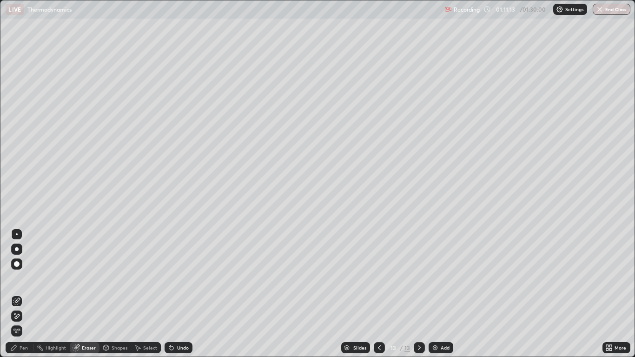
click at [24, 294] on div "Pen" at bounding box center [24, 348] width 8 height 5
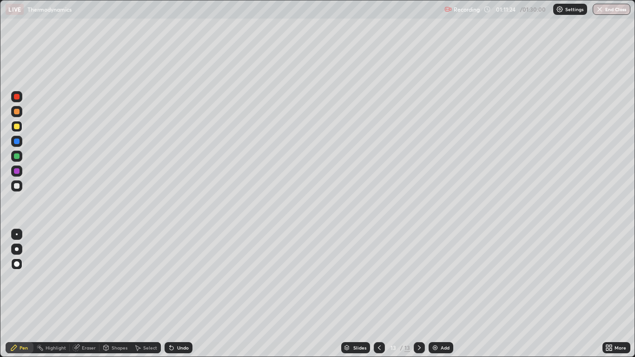
click at [17, 158] on div at bounding box center [17, 156] width 6 height 6
click at [179, 294] on div "Undo" at bounding box center [179, 347] width 28 height 11
click at [178, 294] on div "Undo" at bounding box center [183, 348] width 12 height 5
click at [177, 294] on div "Undo" at bounding box center [183, 348] width 12 height 5
click at [18, 170] on div at bounding box center [17, 171] width 6 height 6
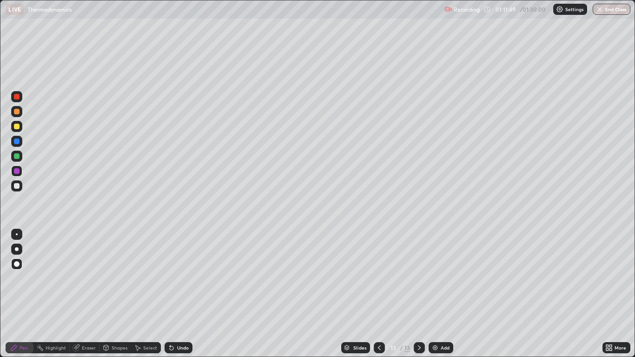
click at [180, 294] on div "Undo" at bounding box center [183, 348] width 12 height 5
click at [18, 266] on div at bounding box center [17, 264] width 6 height 6
click at [19, 159] on div at bounding box center [17, 156] width 6 height 6
click at [19, 171] on div at bounding box center [17, 171] width 6 height 6
click at [178, 294] on div "Undo" at bounding box center [179, 347] width 28 height 11
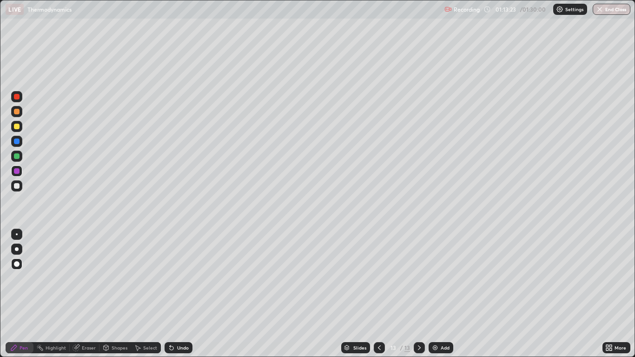
click at [179, 294] on div "Undo" at bounding box center [183, 348] width 12 height 5
click at [177, 294] on div "Undo" at bounding box center [179, 347] width 28 height 11
click at [180, 294] on div "Undo" at bounding box center [179, 347] width 28 height 11
click at [20, 157] on div at bounding box center [16, 156] width 11 height 11
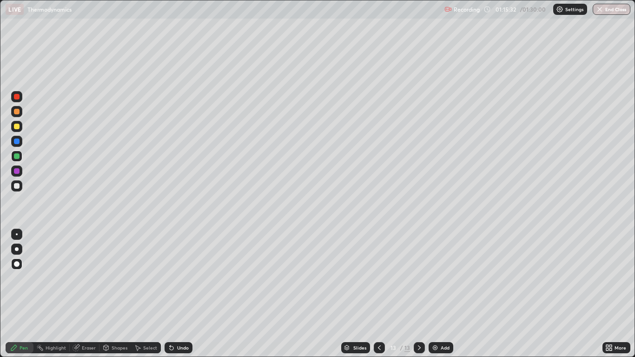
click at [19, 159] on div at bounding box center [17, 156] width 6 height 6
click at [439, 294] on div "Add" at bounding box center [441, 347] width 25 height 11
click at [19, 128] on div at bounding box center [17, 127] width 6 height 6
click at [17, 189] on div at bounding box center [16, 185] width 11 height 11
click at [113, 294] on div "Shapes" at bounding box center [120, 348] width 16 height 5
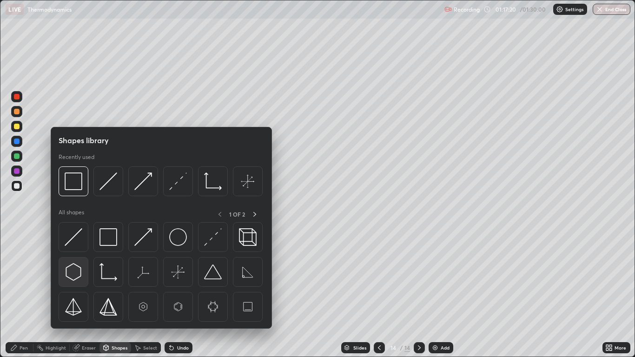
click at [76, 276] on img at bounding box center [74, 272] width 18 height 18
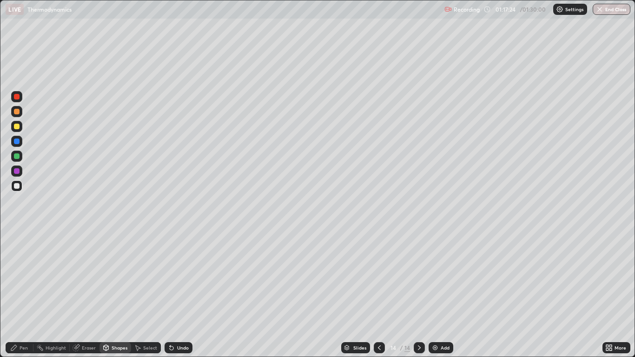
click at [115, 294] on div "Shapes" at bounding box center [116, 347] width 32 height 11
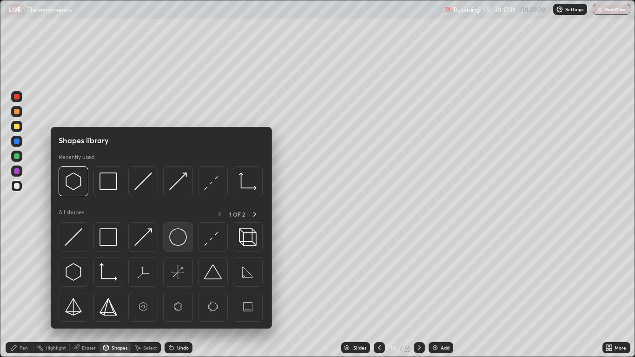
click at [180, 237] on img at bounding box center [178, 237] width 18 height 18
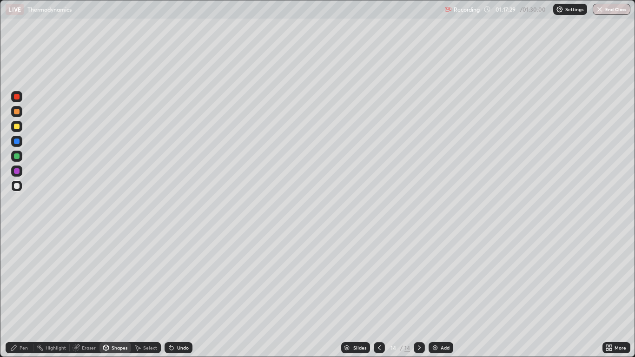
click at [22, 294] on div "Pen" at bounding box center [24, 348] width 8 height 5
click at [18, 158] on div at bounding box center [17, 156] width 6 height 6
click at [143, 294] on div "Select" at bounding box center [150, 348] width 14 height 5
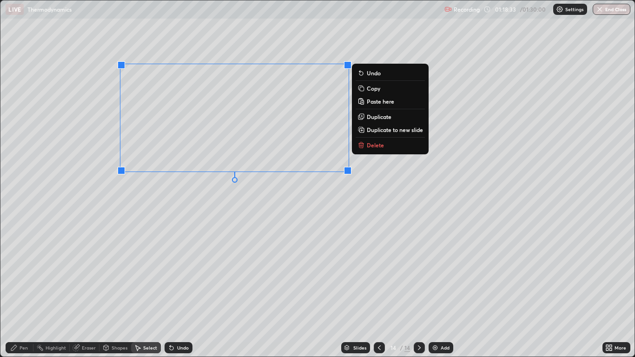
click at [124, 227] on div "0 ° Undo Copy Paste here Duplicate Duplicate to new slide Delete" at bounding box center [317, 178] width 634 height 356
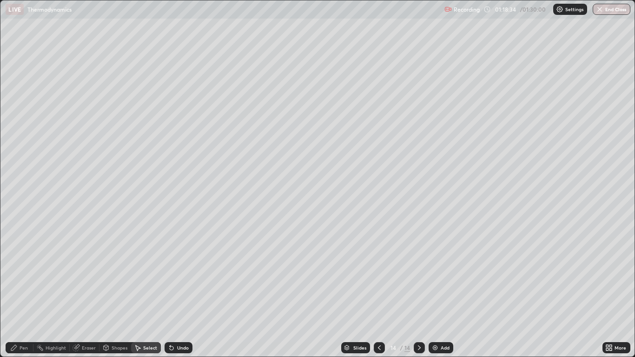
click at [20, 294] on div "Pen" at bounding box center [24, 348] width 8 height 5
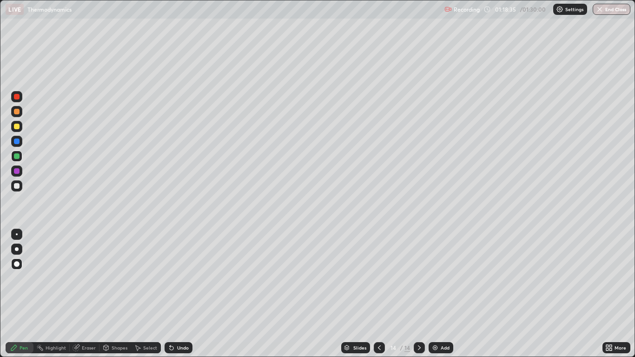
click at [18, 128] on div at bounding box center [17, 127] width 6 height 6
click at [18, 186] on div at bounding box center [17, 186] width 6 height 6
click at [146, 294] on div "Select" at bounding box center [150, 348] width 14 height 5
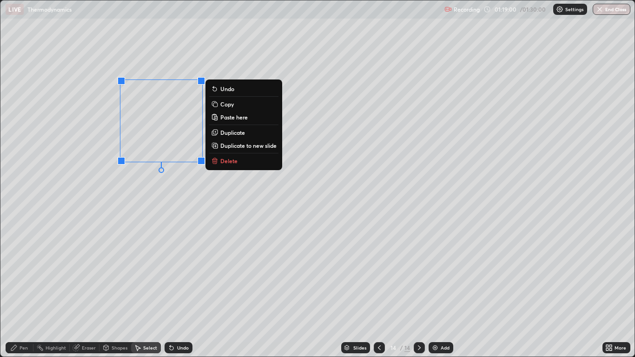
click at [233, 132] on p "Duplicate" at bounding box center [232, 132] width 25 height 7
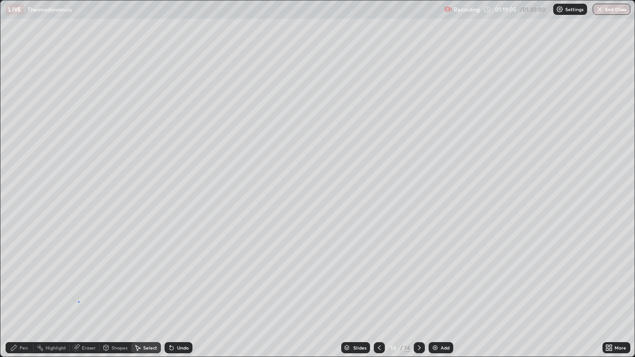
click at [79, 294] on div "0 ° Undo Copy Paste here Duplicate Duplicate to new slide Delete" at bounding box center [317, 178] width 634 height 356
click at [18, 294] on div "Pen" at bounding box center [20, 347] width 28 height 11
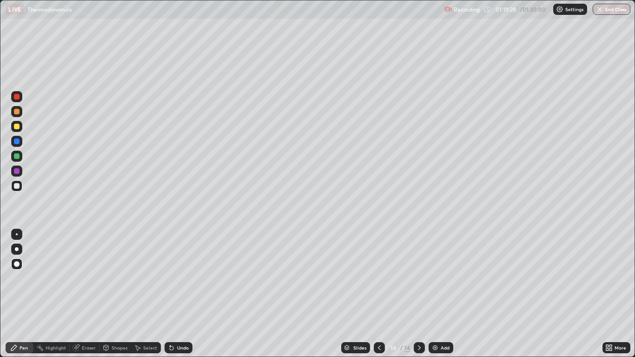
click at [113, 294] on div "Shapes" at bounding box center [120, 348] width 16 height 5
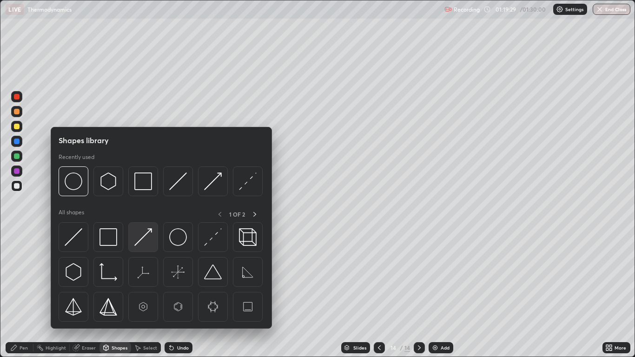
click at [151, 243] on img at bounding box center [143, 237] width 18 height 18
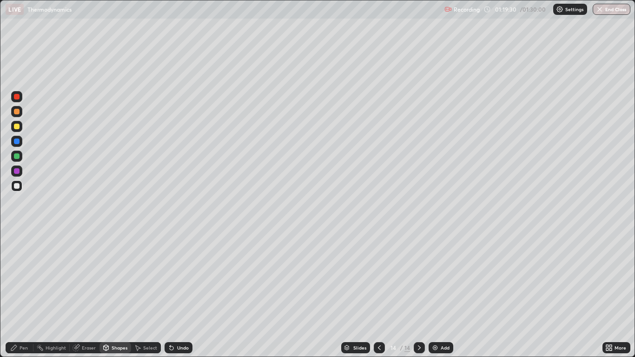
click at [17, 172] on div at bounding box center [17, 171] width 6 height 6
click at [22, 294] on div "Pen" at bounding box center [24, 348] width 8 height 5
click at [145, 294] on div "Select" at bounding box center [150, 348] width 14 height 5
click at [102, 230] on div "0 ° Undo Copy Paste here Duplicate Duplicate to new slide Delete" at bounding box center [317, 178] width 634 height 356
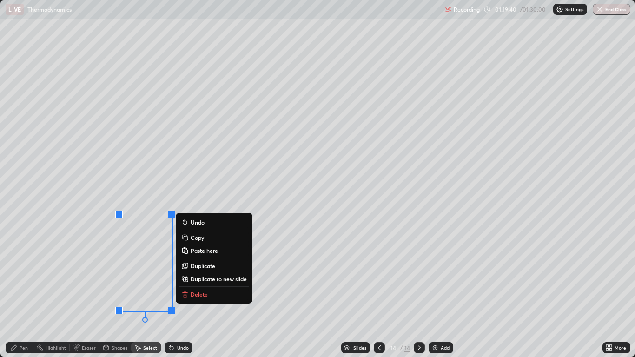
click at [208, 266] on p "Duplicate" at bounding box center [203, 265] width 25 height 7
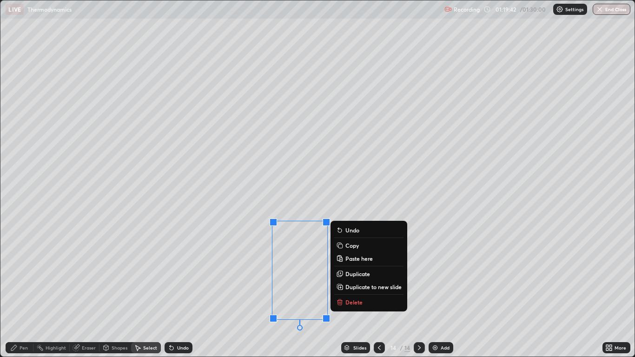
click at [444, 269] on div "0 ° Undo Copy Paste here Duplicate Duplicate to new slide Delete" at bounding box center [317, 178] width 634 height 356
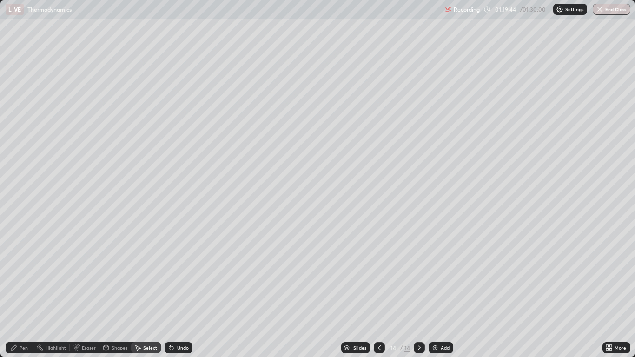
click at [86, 294] on div "Eraser" at bounding box center [89, 348] width 14 height 5
click at [23, 294] on div "Pen" at bounding box center [20, 347] width 28 height 11
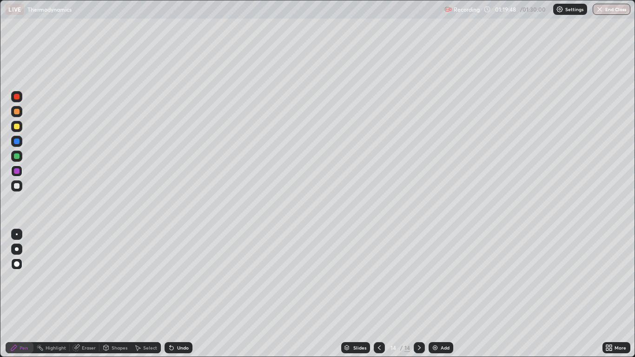
click at [15, 157] on div at bounding box center [17, 156] width 6 height 6
click at [147, 294] on div "Select" at bounding box center [150, 348] width 14 height 5
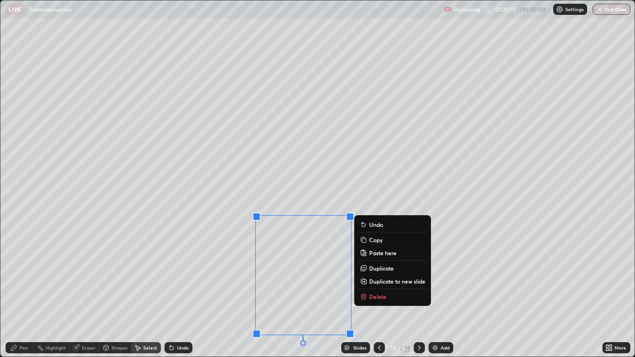
click at [393, 265] on p "Duplicate" at bounding box center [381, 268] width 25 height 7
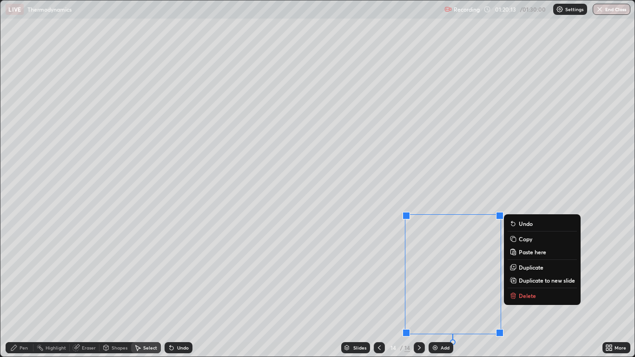
click at [501, 178] on div "0 ° Undo Copy Paste here Duplicate Duplicate to new slide Delete" at bounding box center [317, 178] width 634 height 356
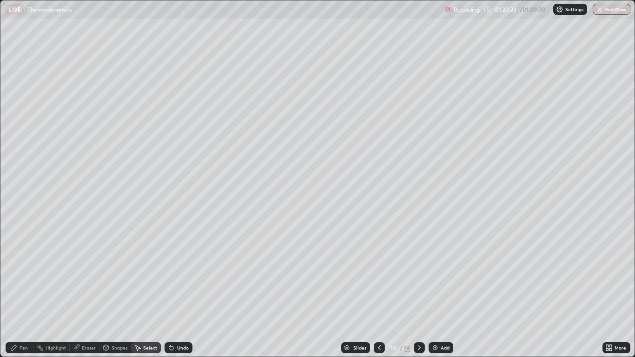
click at [83, 294] on div "Eraser" at bounding box center [85, 347] width 30 height 11
click at [16, 294] on div "Pen" at bounding box center [20, 347] width 28 height 11
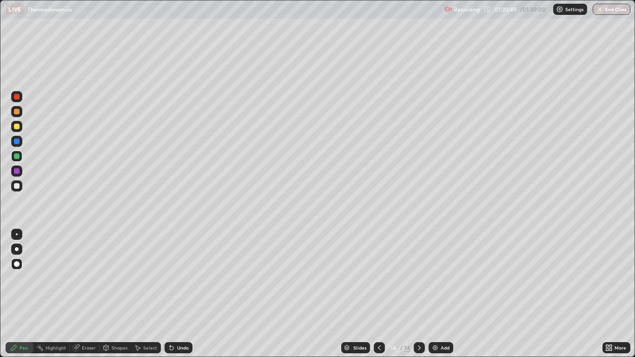
click at [20, 171] on div at bounding box center [16, 171] width 11 height 11
click at [444, 294] on div "Add" at bounding box center [445, 348] width 9 height 5
click at [16, 187] on div at bounding box center [17, 186] width 6 height 6
click at [378, 294] on icon at bounding box center [379, 347] width 7 height 7
click at [146, 294] on div "Select" at bounding box center [150, 348] width 14 height 5
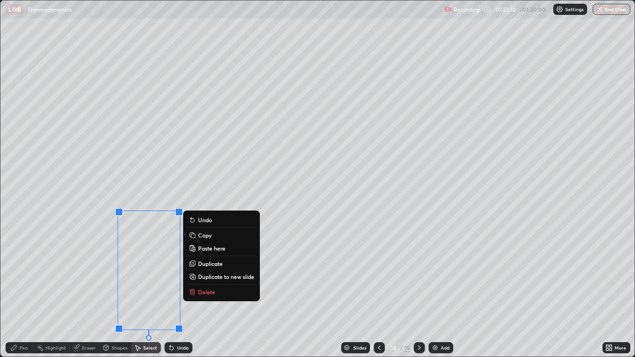
click at [211, 235] on p "Copy" at bounding box center [204, 235] width 13 height 7
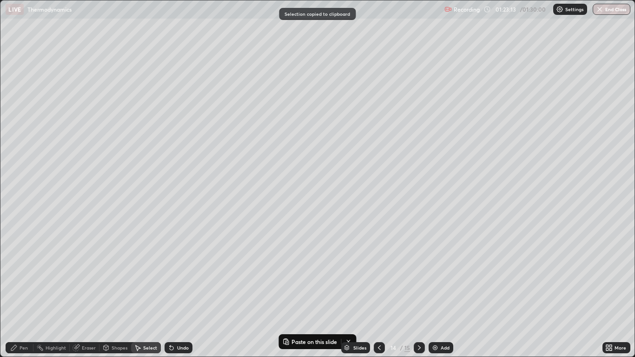
click at [416, 294] on icon at bounding box center [419, 347] width 7 height 7
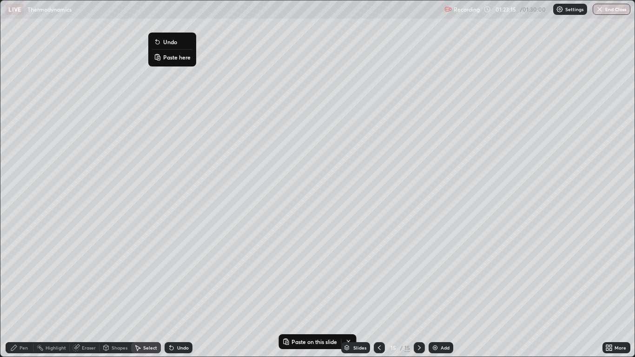
click at [180, 60] on p "Paste here" at bounding box center [176, 56] width 27 height 7
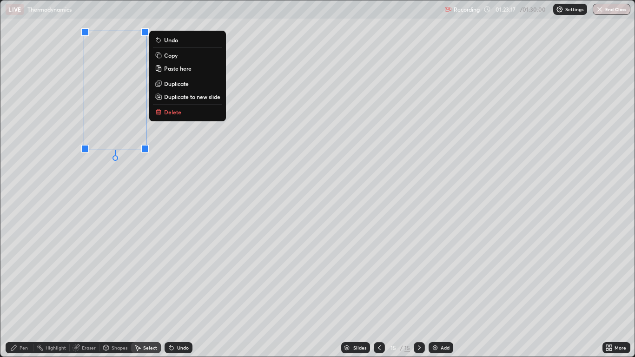
click at [134, 260] on div "0 ° Undo Copy Paste here Duplicate Duplicate to new slide Delete" at bounding box center [317, 178] width 634 height 356
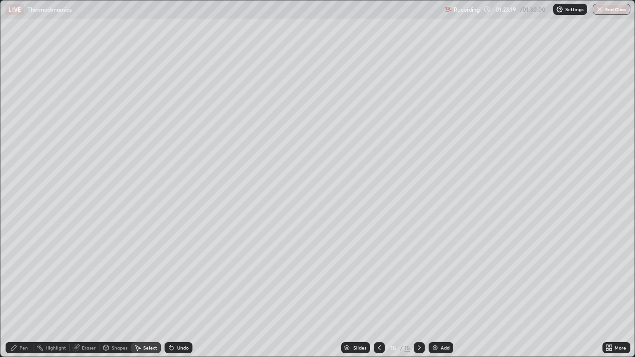
click at [84, 294] on div "Eraser" at bounding box center [89, 348] width 14 height 5
click at [19, 294] on div "Pen" at bounding box center [20, 347] width 28 height 11
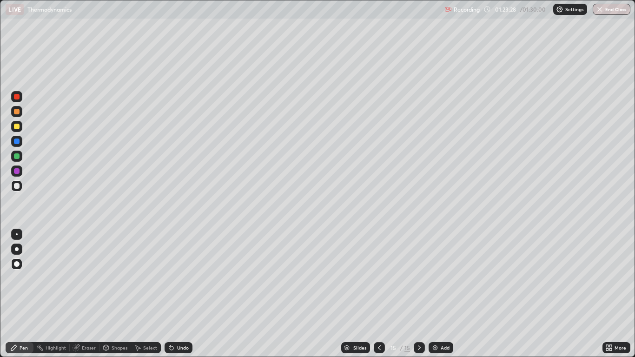
click at [379, 294] on icon at bounding box center [379, 347] width 7 height 7
click at [148, 294] on div "Select" at bounding box center [150, 348] width 14 height 5
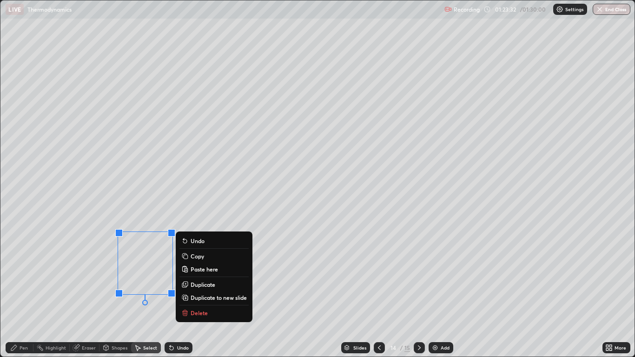
click at [204, 256] on p "Copy" at bounding box center [197, 256] width 13 height 7
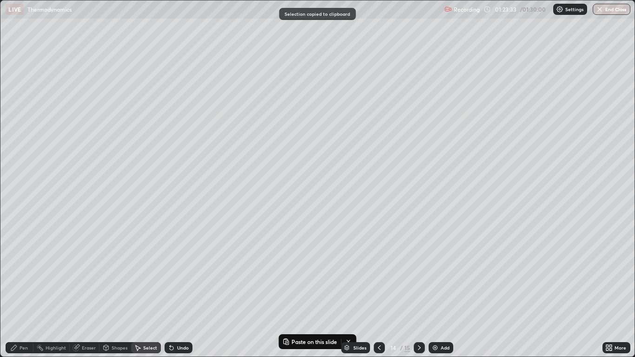
click at [419, 294] on icon at bounding box center [419, 347] width 7 height 7
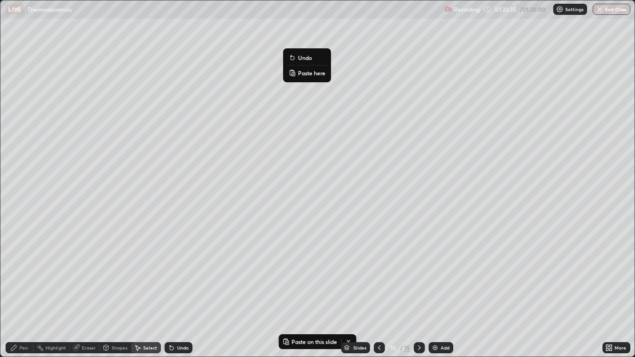
click at [307, 73] on p "Paste here" at bounding box center [311, 72] width 27 height 7
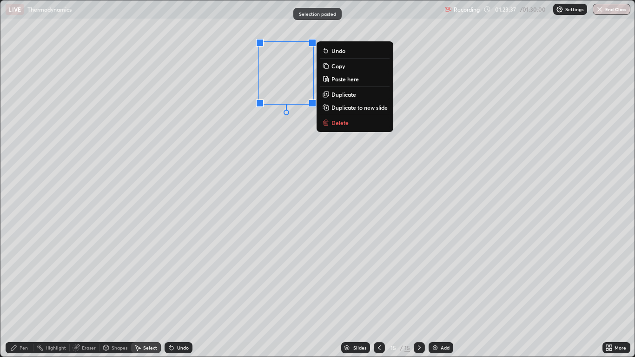
click at [360, 92] on button "Duplicate" at bounding box center [354, 94] width 69 height 11
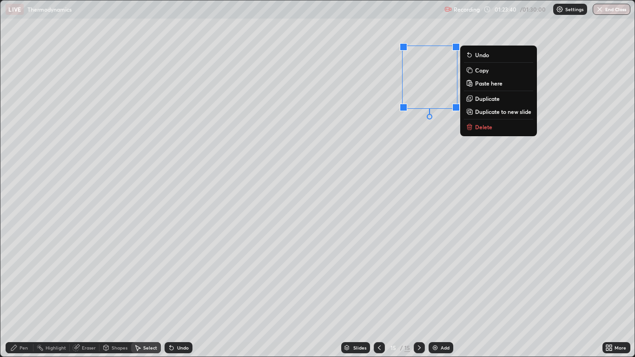
click at [294, 173] on div "0 ° Undo Copy Paste here Duplicate Duplicate to new slide Delete" at bounding box center [317, 178] width 634 height 356
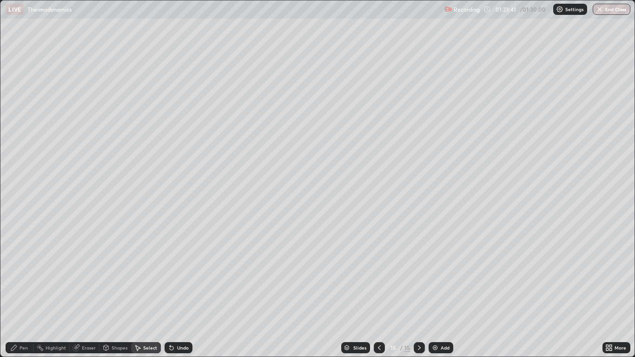
click at [24, 294] on div "Pen" at bounding box center [24, 348] width 8 height 5
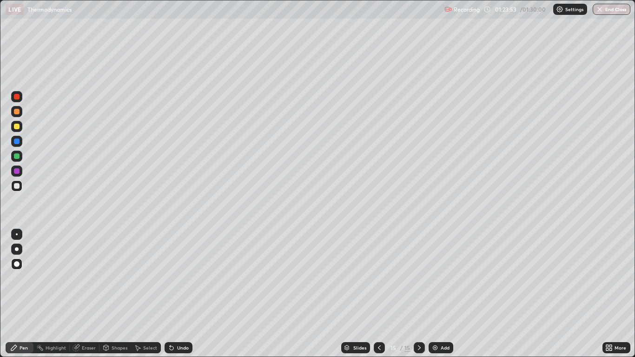
click at [16, 157] on div at bounding box center [17, 156] width 6 height 6
click at [379, 294] on icon at bounding box center [379, 347] width 7 height 7
click at [418, 294] on div at bounding box center [419, 348] width 11 height 19
click at [151, 294] on div "Select" at bounding box center [150, 348] width 14 height 5
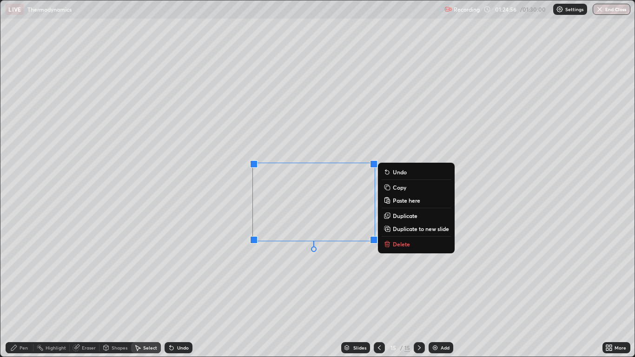
click at [414, 190] on button "Copy" at bounding box center [416, 187] width 69 height 11
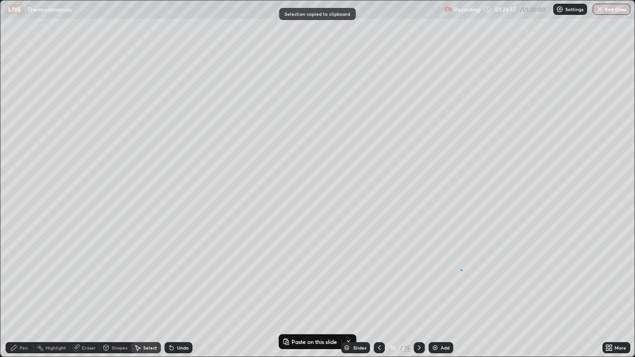
click at [462, 271] on div "0 ° Undo Copy Paste here Duplicate Duplicate to new slide Delete" at bounding box center [317, 178] width 634 height 356
click at [458, 193] on div "0 ° Undo Copy Paste here Duplicate Duplicate to new slide Delete" at bounding box center [317, 178] width 634 height 356
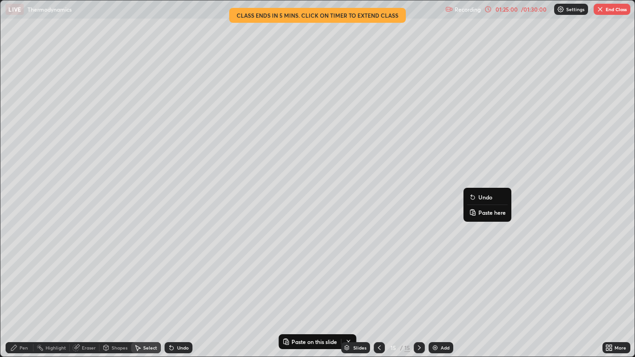
click at [484, 214] on p "Paste here" at bounding box center [492, 212] width 27 height 7
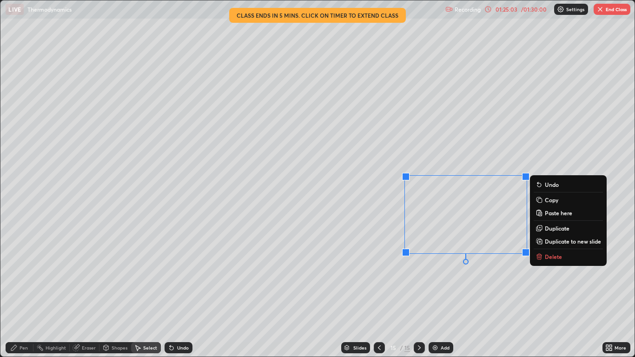
click at [205, 255] on div "0 ° Undo Copy Paste here Duplicate Duplicate to new slide Delete" at bounding box center [317, 178] width 634 height 356
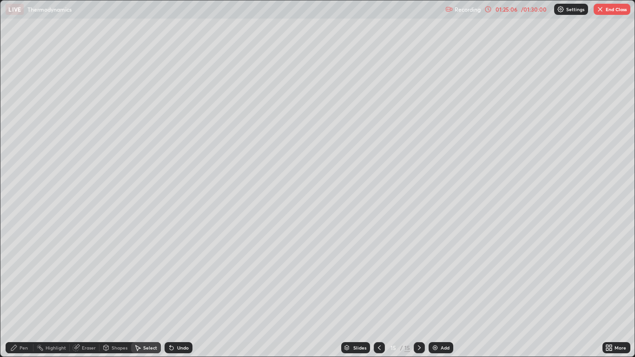
click at [19, 294] on div "Pen" at bounding box center [20, 347] width 28 height 11
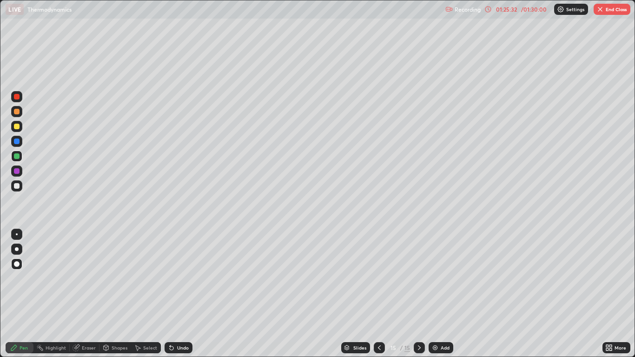
click at [86, 294] on div "Eraser" at bounding box center [89, 348] width 14 height 5
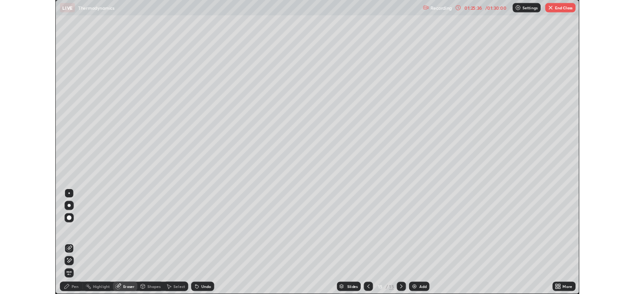
scroll to position [46157, 45879]
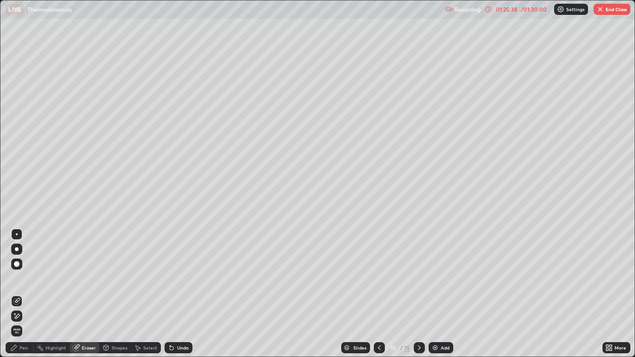
click at [25, 294] on div "Pen" at bounding box center [24, 348] width 8 height 5
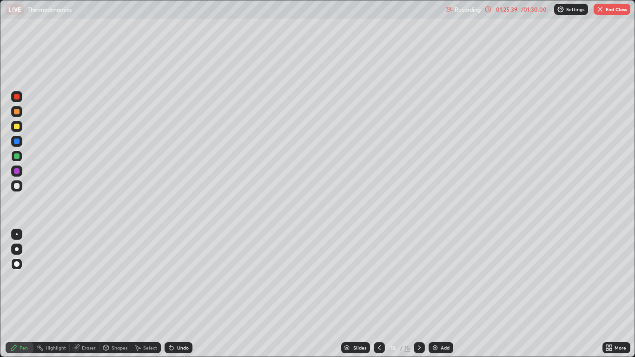
click at [17, 156] on div at bounding box center [17, 156] width 6 height 6
click at [21, 183] on div at bounding box center [16, 185] width 11 height 11
click at [15, 156] on div at bounding box center [17, 156] width 6 height 6
click at [441, 294] on div "Add" at bounding box center [445, 348] width 9 height 5
click at [18, 126] on div at bounding box center [17, 127] width 6 height 6
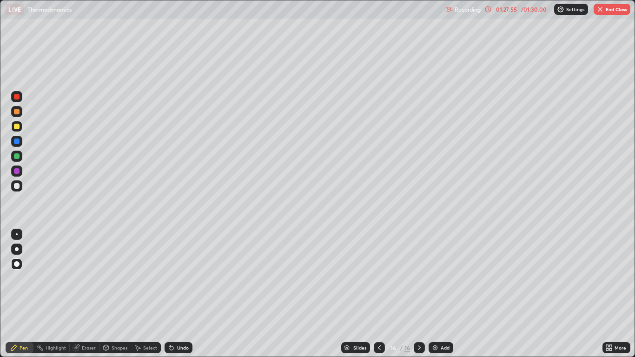
click at [17, 156] on div at bounding box center [17, 156] width 6 height 6
click at [20, 190] on div at bounding box center [16, 185] width 11 height 11
click at [17, 157] on div at bounding box center [17, 156] width 6 height 6
click at [114, 294] on div "Shapes" at bounding box center [120, 348] width 16 height 5
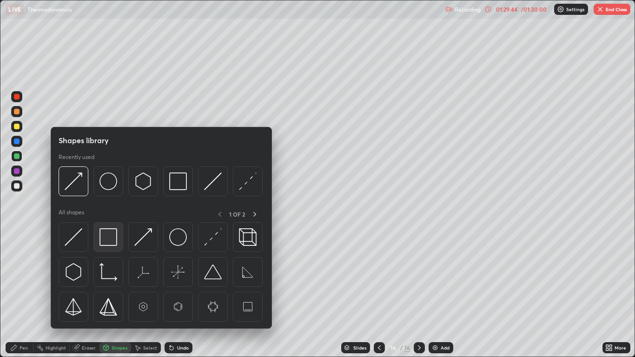
click at [106, 240] on img at bounding box center [109, 237] width 18 height 18
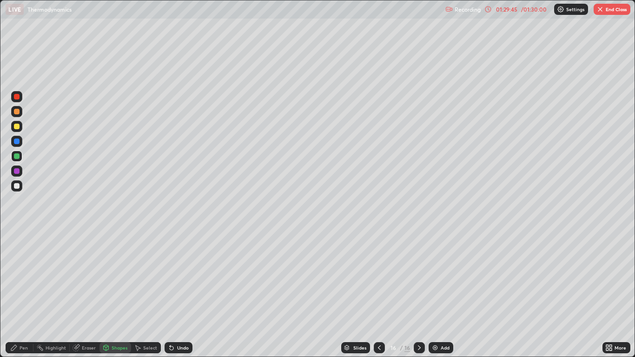
click at [19, 173] on div at bounding box center [16, 171] width 11 height 11
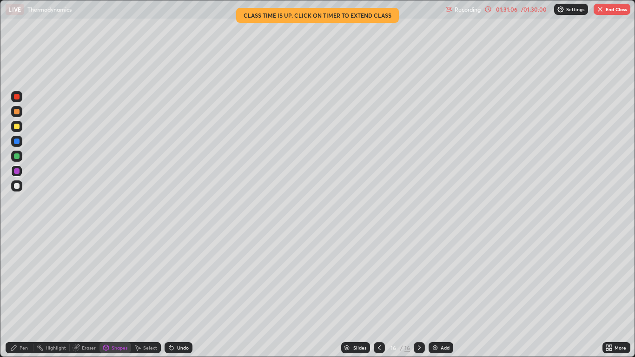
click at [440, 294] on div "Add" at bounding box center [441, 347] width 25 height 11
click at [25, 294] on div "Pen" at bounding box center [20, 347] width 28 height 11
click at [16, 128] on div at bounding box center [17, 127] width 6 height 6
click at [83, 294] on div "Eraser" at bounding box center [89, 348] width 14 height 5
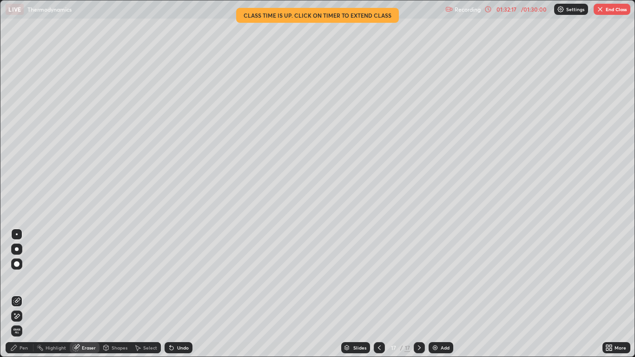
click at [24, 294] on div "Pen" at bounding box center [24, 348] width 8 height 5
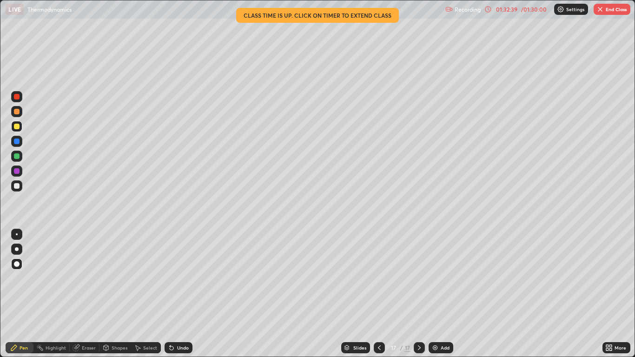
click at [83, 294] on div "Eraser" at bounding box center [89, 348] width 14 height 5
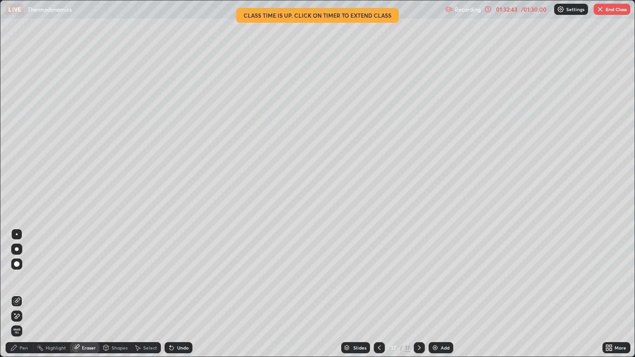
click at [22, 294] on div "Pen" at bounding box center [24, 348] width 8 height 5
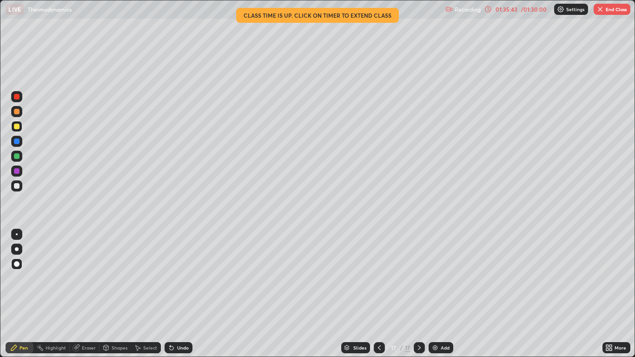
click at [619, 11] on button "End Class" at bounding box center [612, 9] width 37 height 11
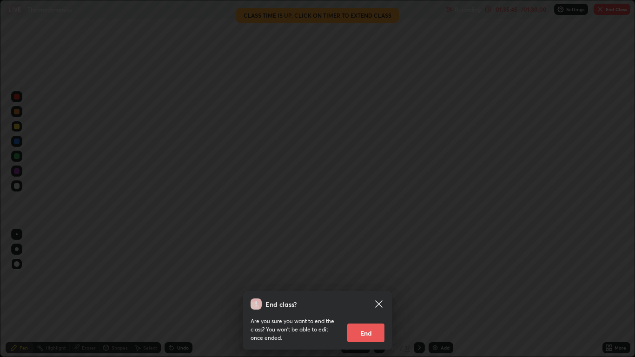
click at [371, 294] on button "End" at bounding box center [365, 333] width 37 height 19
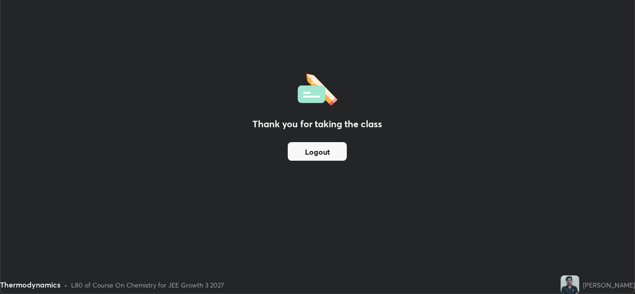
scroll to position [46220, 45879]
